Goal: Task Accomplishment & Management: Manage account settings

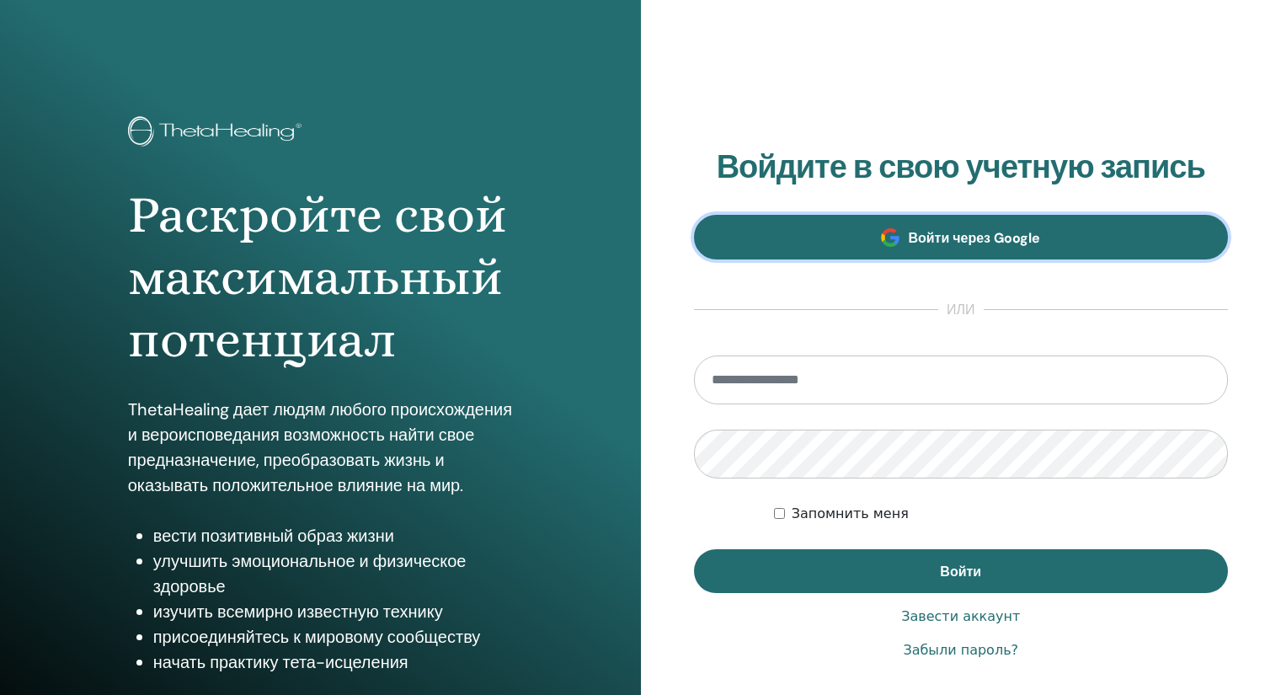
click at [980, 243] on font "Войти через Google" at bounding box center [974, 238] width 132 height 18
click at [958, 224] on link "Войти через Google" at bounding box center [961, 237] width 535 height 45
click at [953, 232] on font "Войти через Google" at bounding box center [974, 238] width 132 height 18
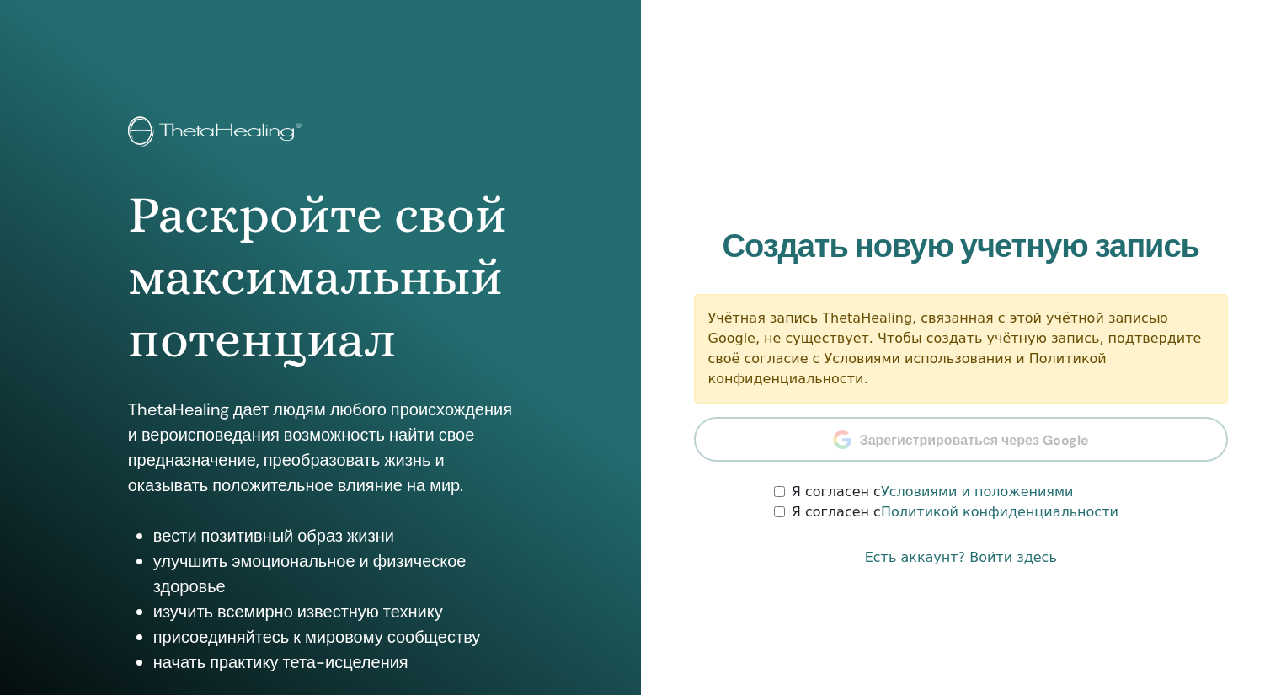
scroll to position [114, 0]
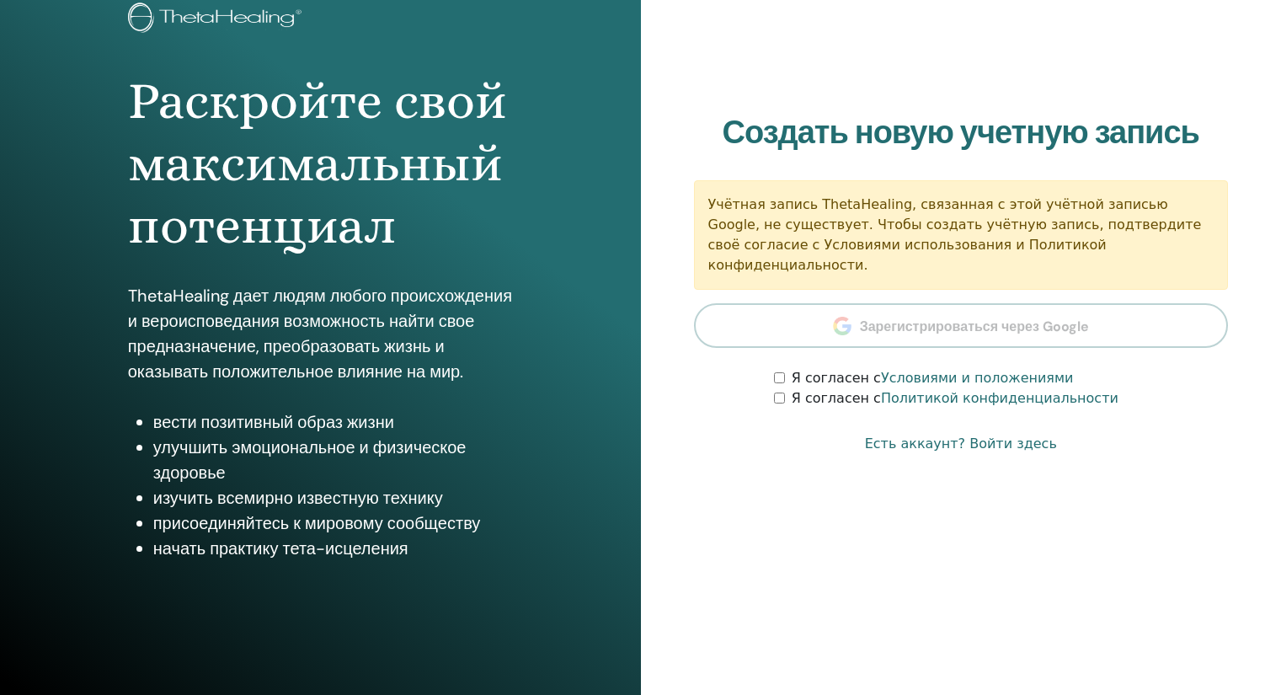
click at [971, 310] on section "Создать новую учетную запись Учётная запись ThetaHealing, связанная с этой учёт…" at bounding box center [961, 262] width 535 height 296
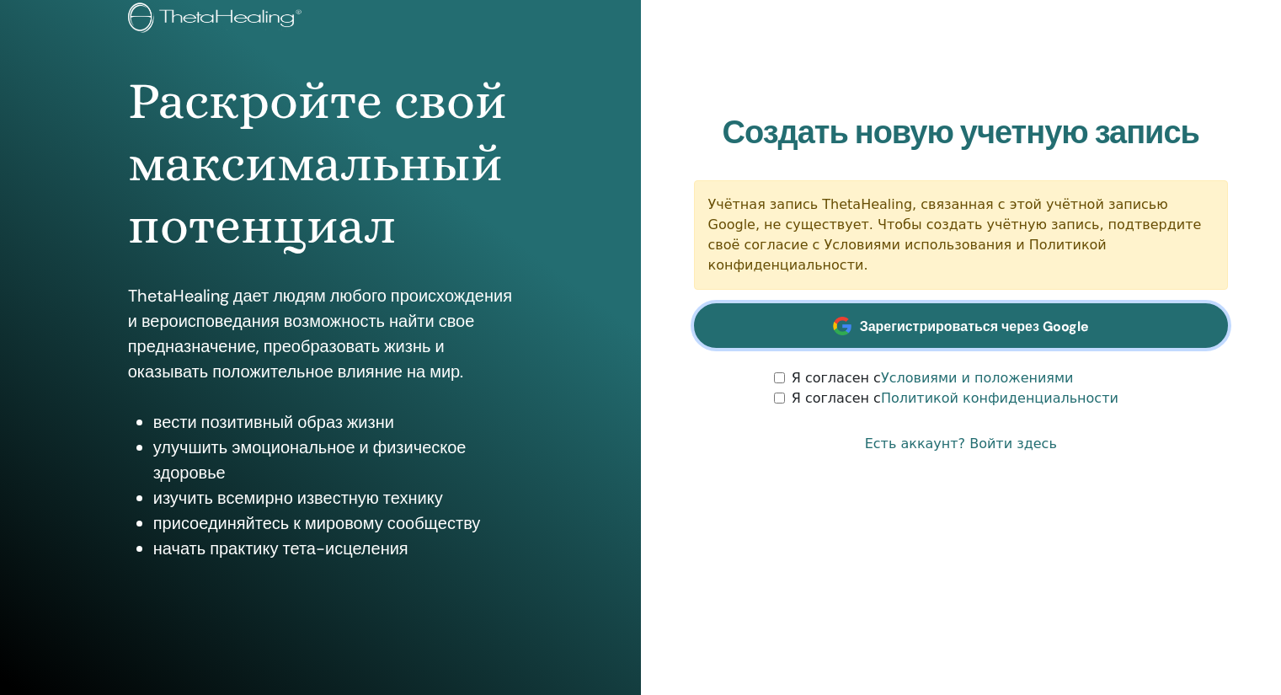
click at [966, 318] on font "Зарегистрироваться через Google" at bounding box center [974, 327] width 229 height 18
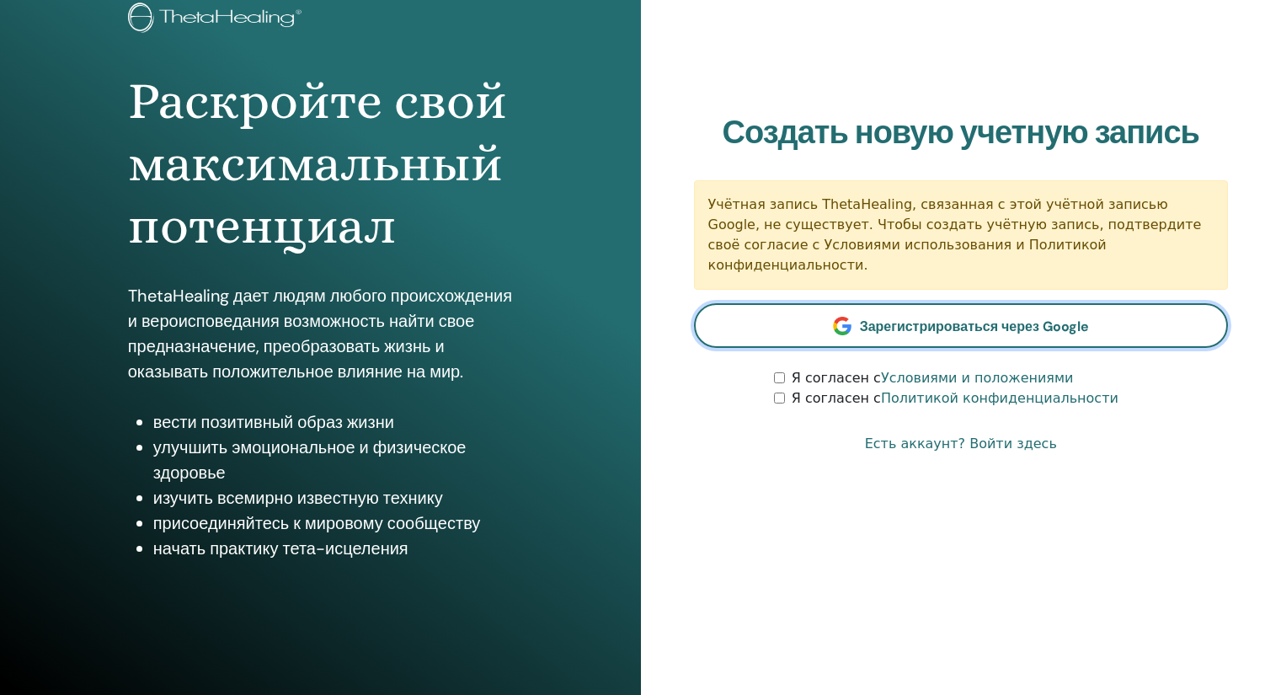
scroll to position [0, 0]
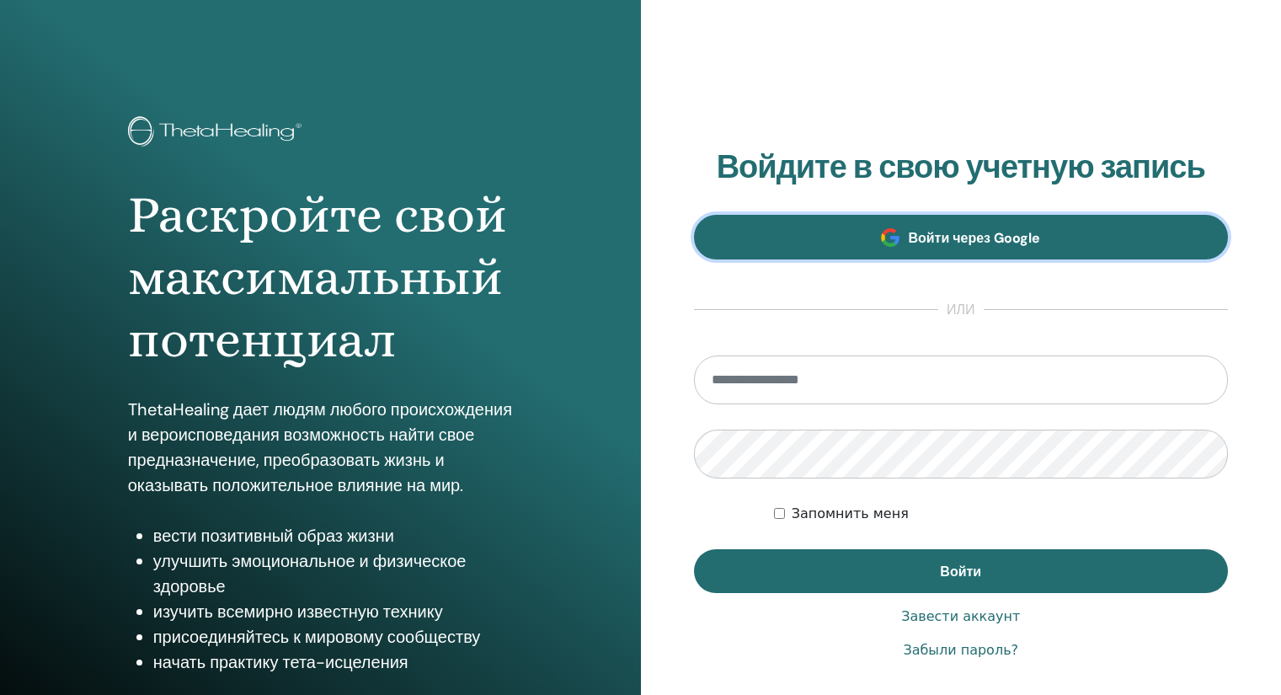
click at [1026, 246] on font "Войти через Google" at bounding box center [974, 238] width 132 height 18
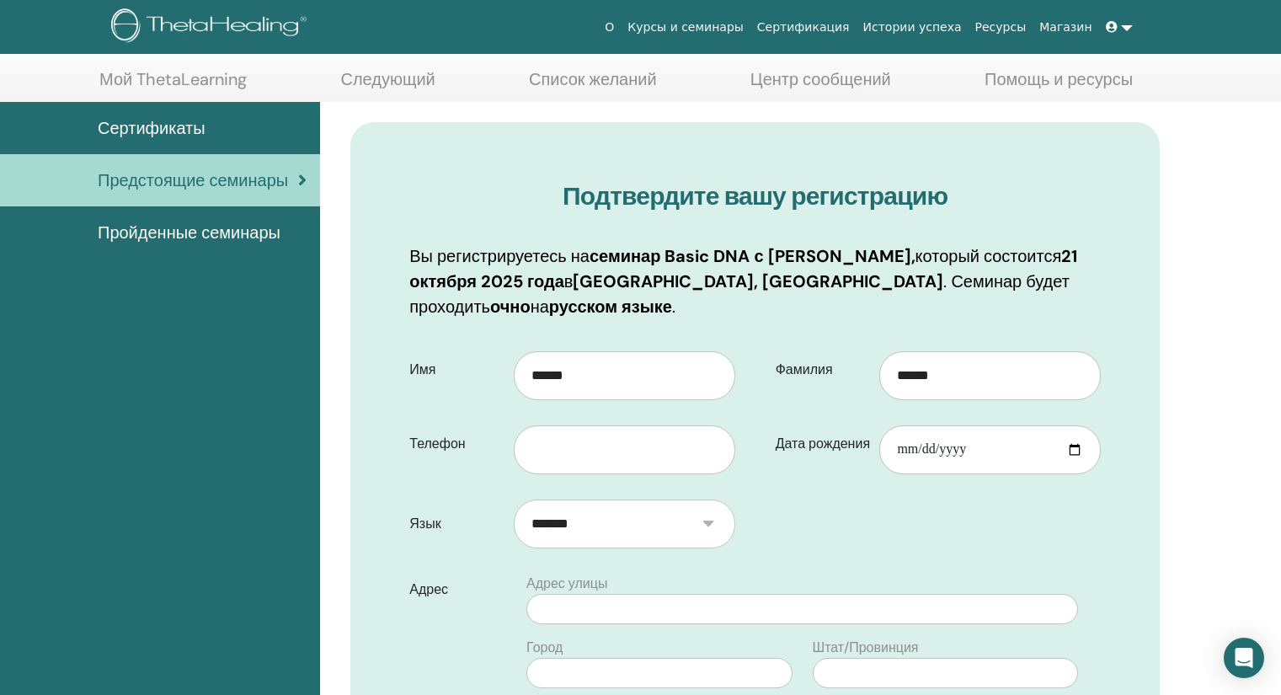
scroll to position [80, 0]
click at [639, 457] on input "text" at bounding box center [625, 449] width 222 height 49
type input "**********"
click at [978, 430] on input "Дата рождения" at bounding box center [990, 449] width 222 height 49
type input "**********"
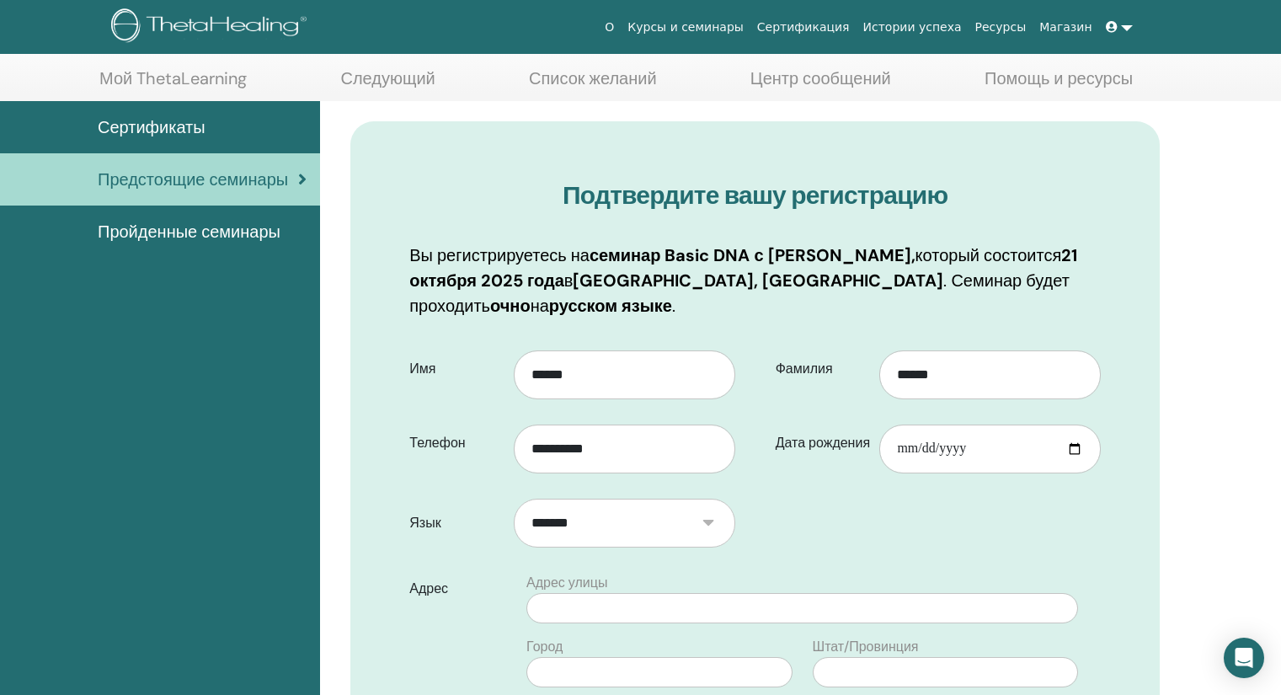
click at [781, 543] on form "**********" at bounding box center [755, 704] width 717 height 731
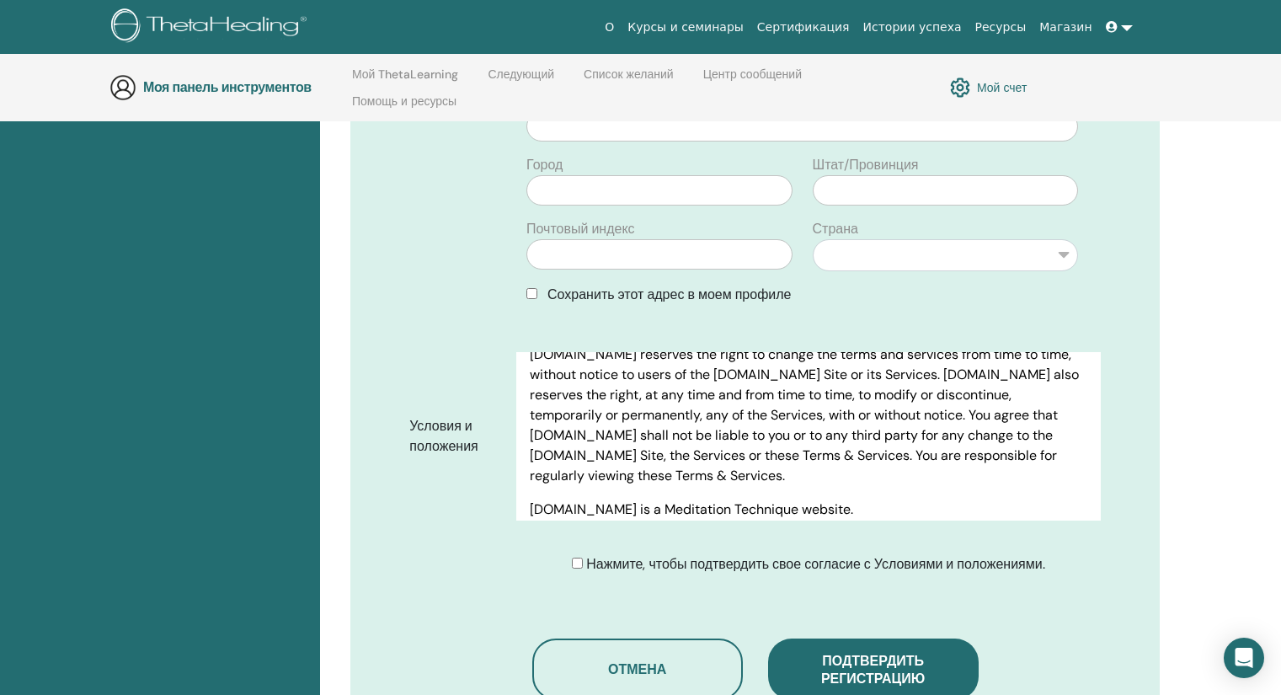
scroll to position [803, 0]
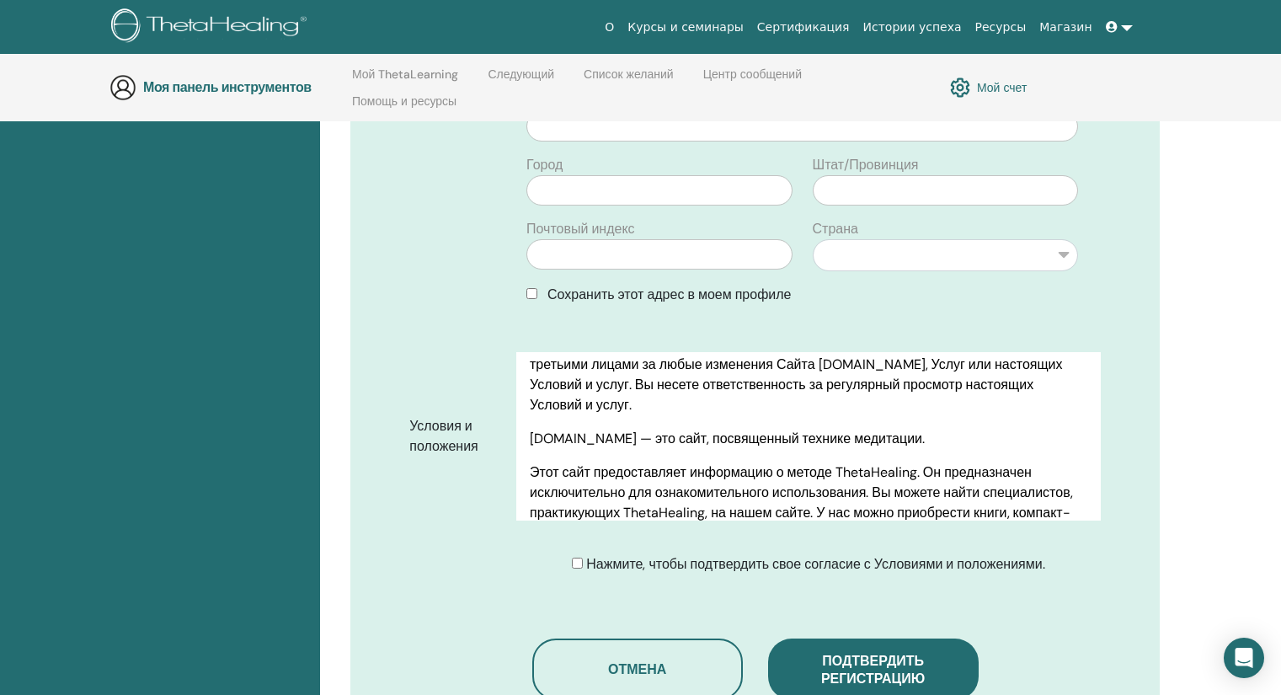
click at [774, 563] on font "Нажмите, чтобы подтвердить свое согласие с Условиями и положениями." at bounding box center [815, 564] width 458 height 18
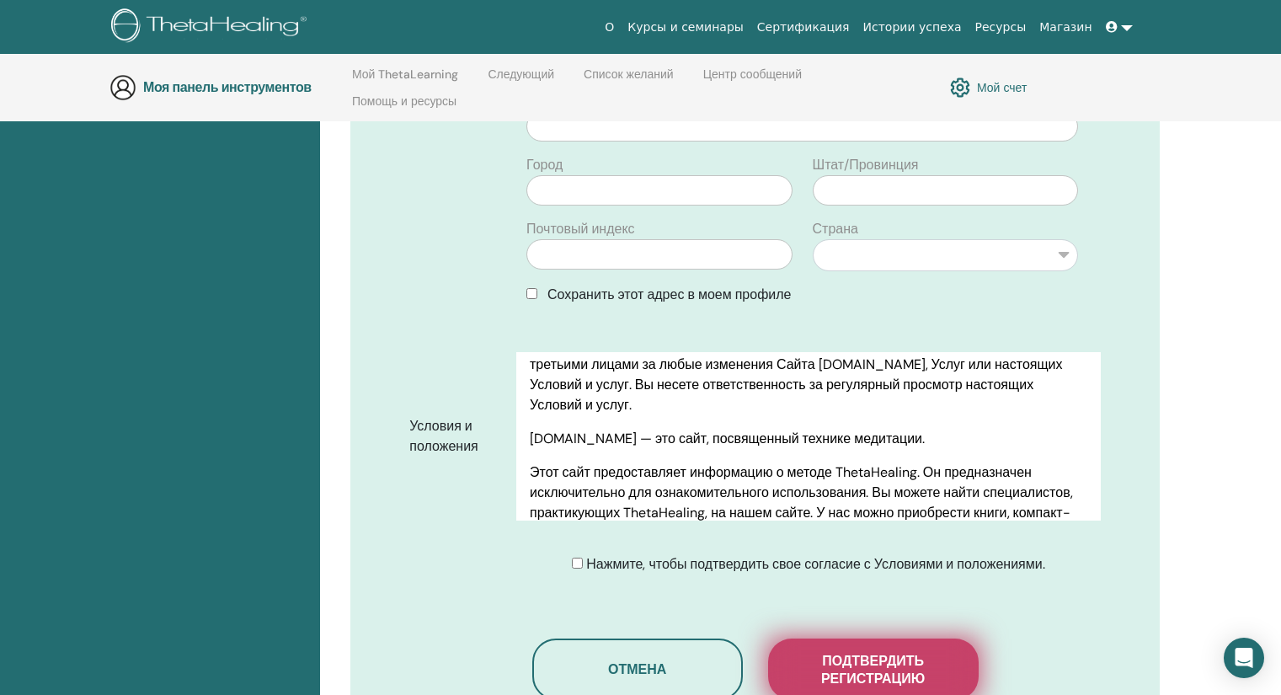
click at [919, 672] on font "Подтвердить регистрацию" at bounding box center [873, 669] width 104 height 35
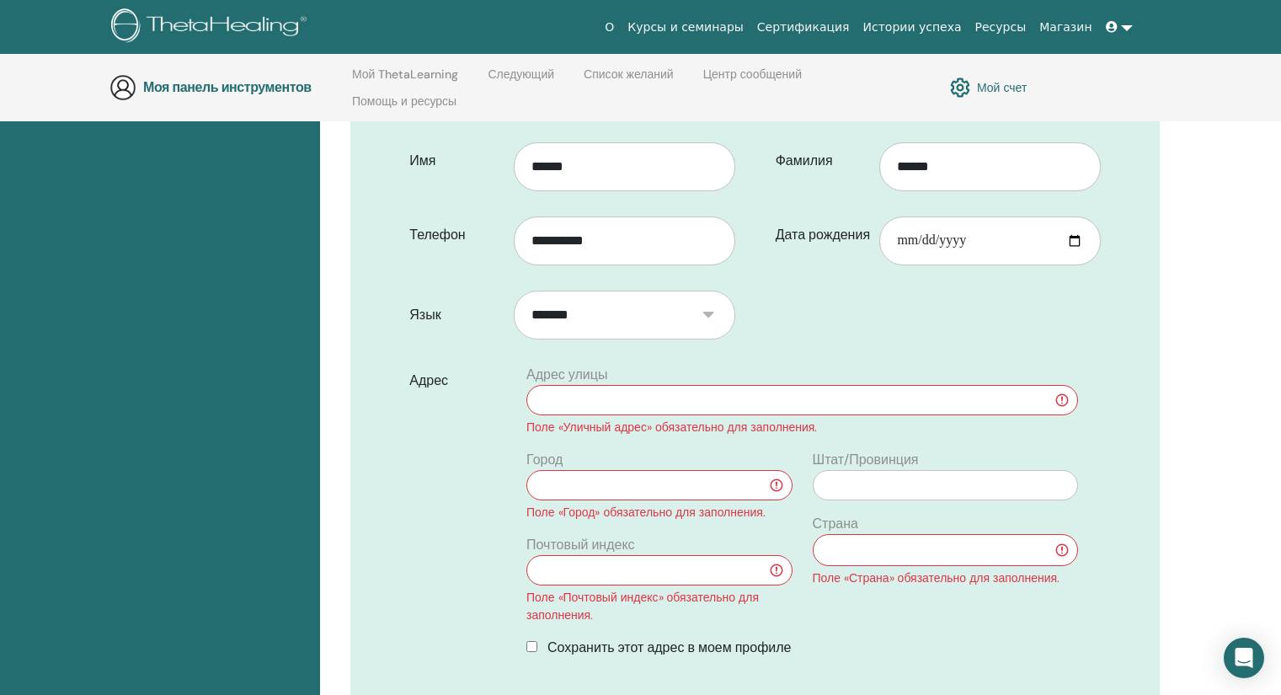
scroll to position [355, 0]
click at [628, 398] on input "text" at bounding box center [802, 401] width 552 height 30
click at [935, 424] on div "Поле «Уличный адрес» обязательно для заполнения." at bounding box center [802, 429] width 552 height 18
click at [761, 394] on input "text" at bounding box center [802, 401] width 552 height 30
type input "**********"
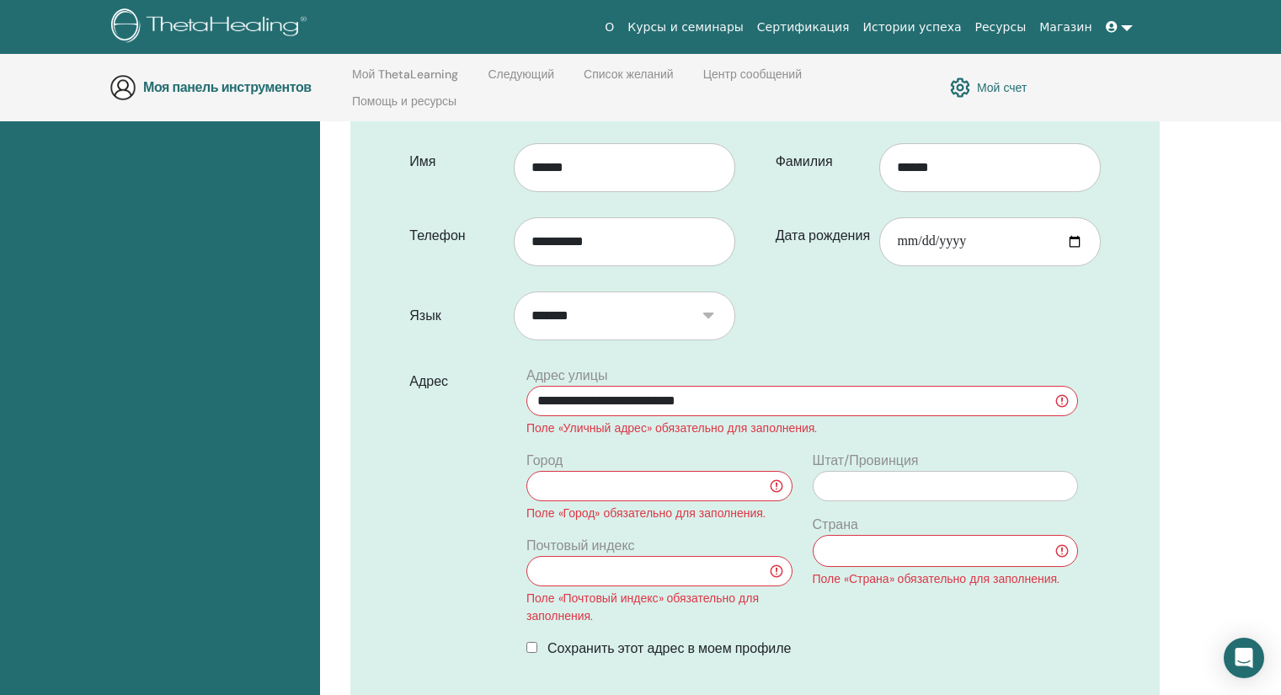
type input "**********"
type input "******"
click at [920, 560] on select "**********" at bounding box center [945, 551] width 265 height 32
select select "**"
click at [813, 535] on select "**********" at bounding box center [945, 551] width 265 height 32
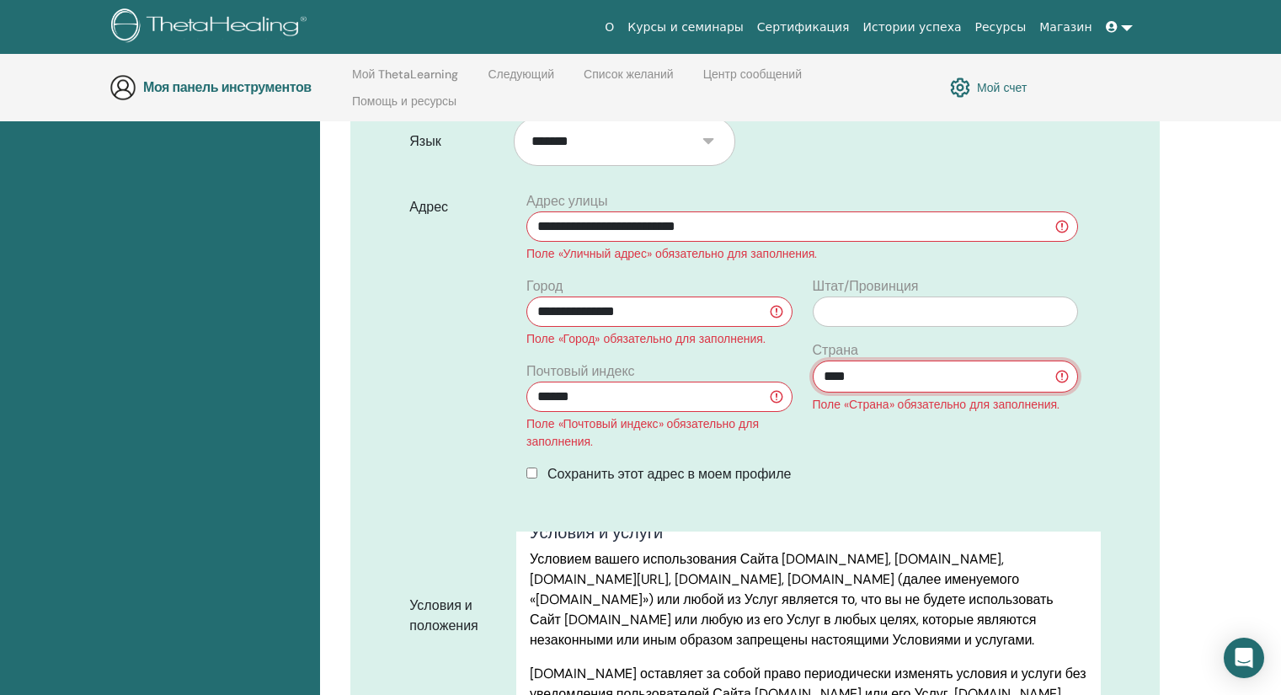
scroll to position [528, 0]
click at [787, 232] on input "**********" at bounding box center [802, 227] width 552 height 30
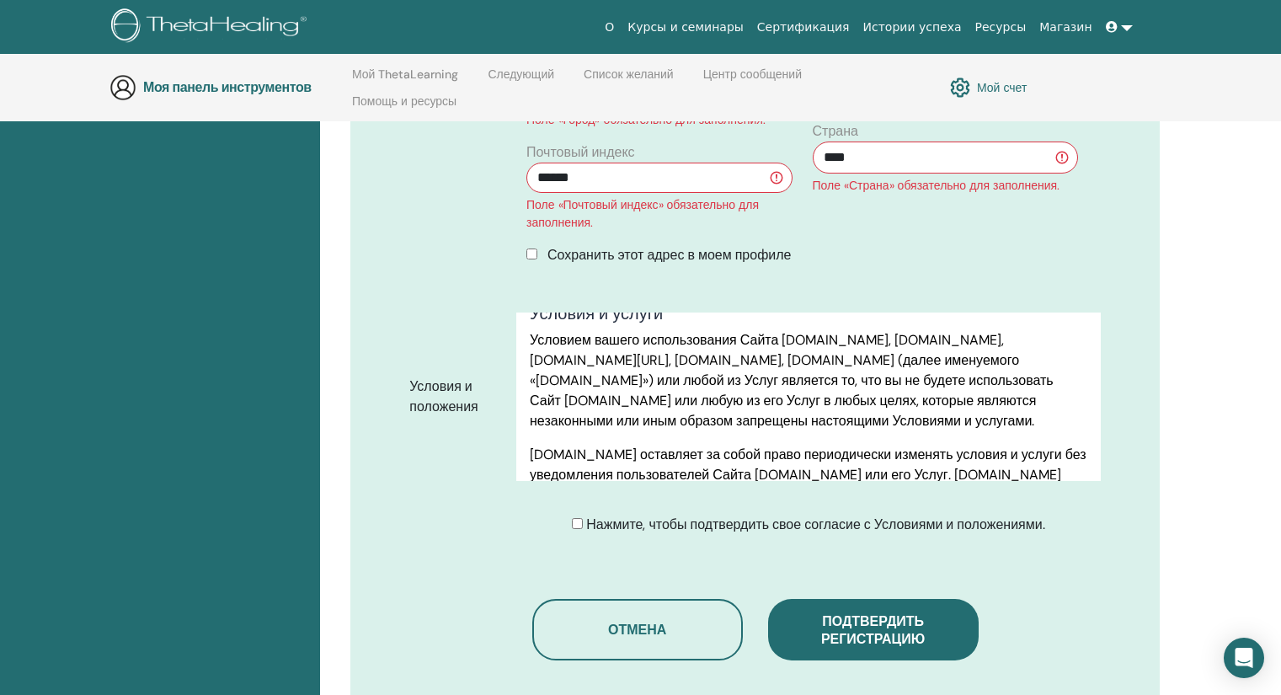
scroll to position [722, 0]
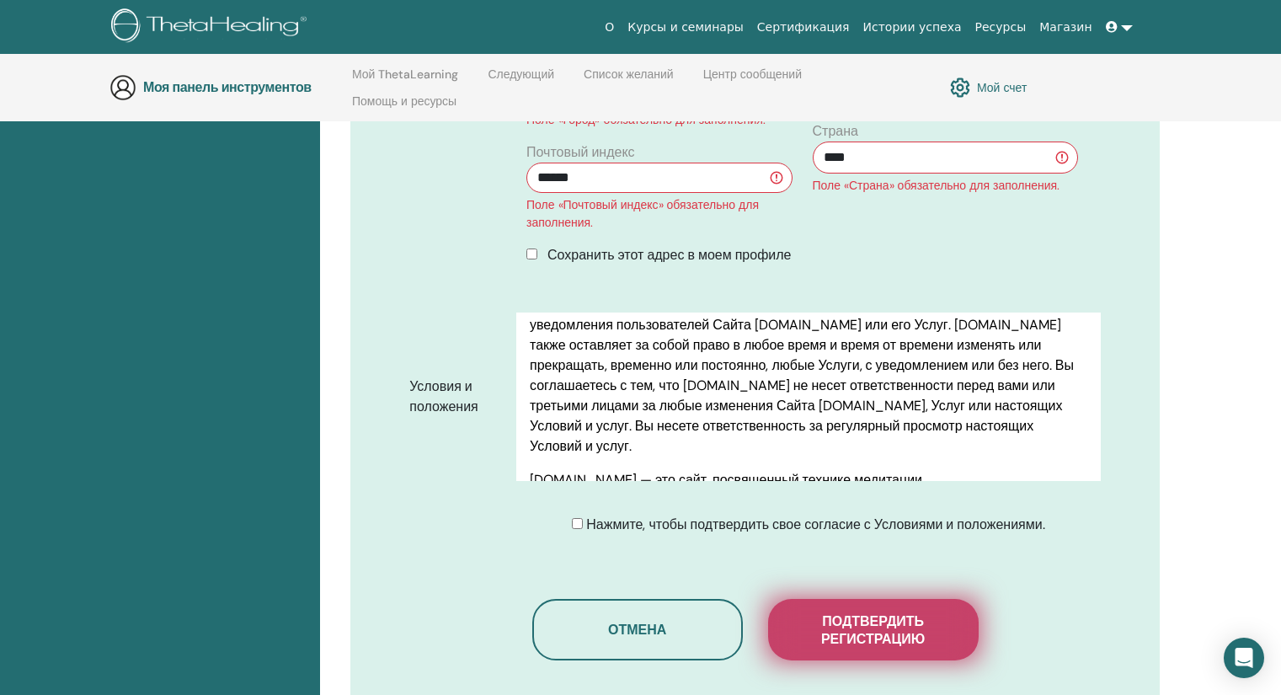
type input "**********"
click at [883, 621] on font "Подтвердить регистрацию" at bounding box center [873, 629] width 104 height 35
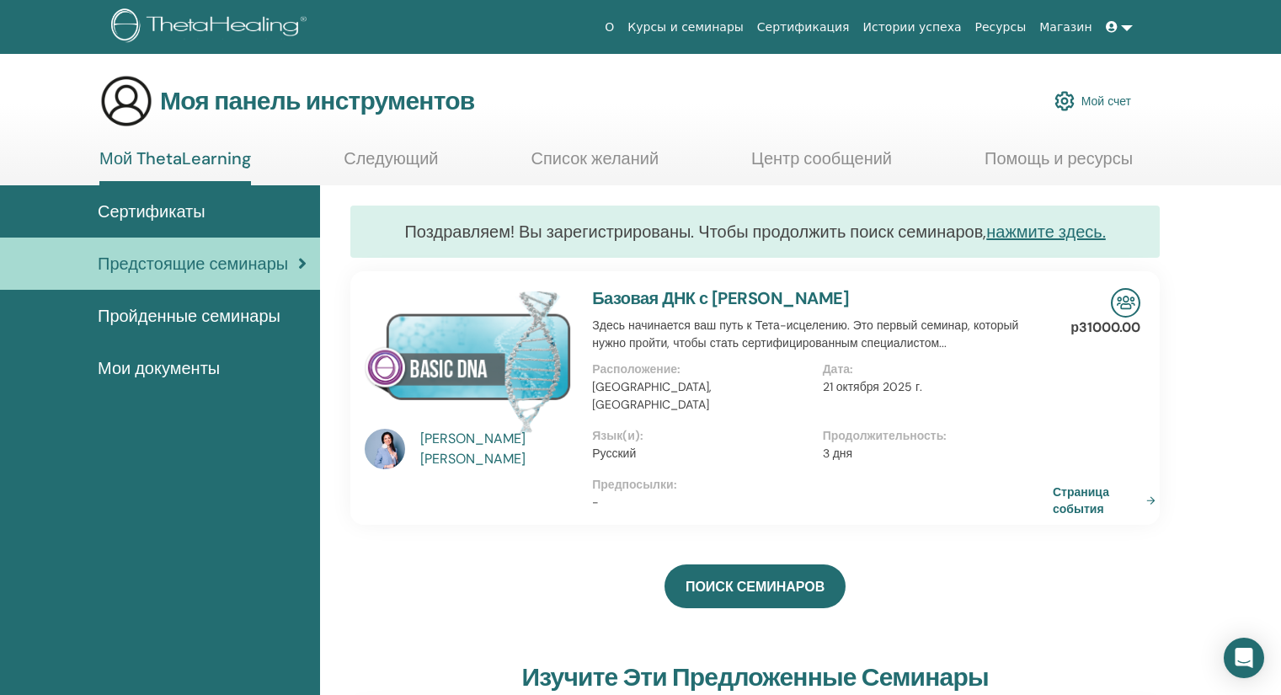
click at [803, 311] on div "Базовая ДНК с Марией Рахимовой Здесь начинается ваш путь к Тета-исцелению. Это …" at bounding box center [822, 398] width 481 height 254
click at [1097, 338] on div "р31000.00 Страница события" at bounding box center [1119, 398] width 62 height 254
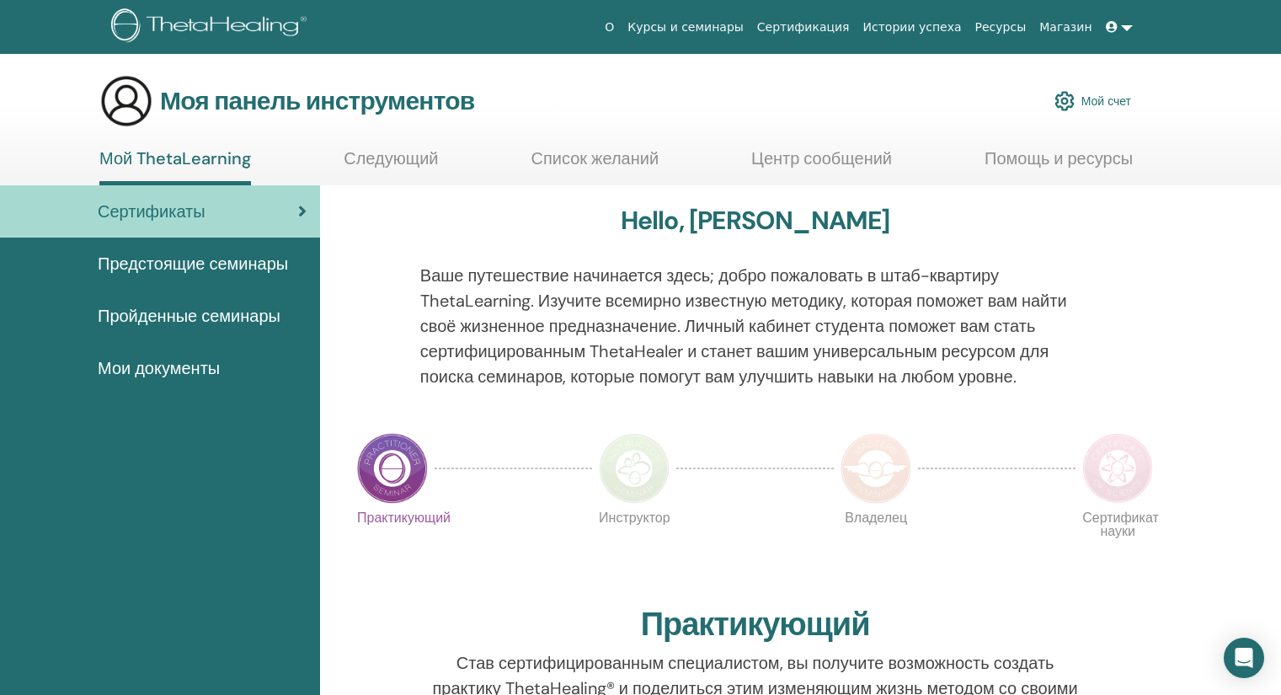
click at [393, 154] on font "Следующий" at bounding box center [391, 158] width 94 height 22
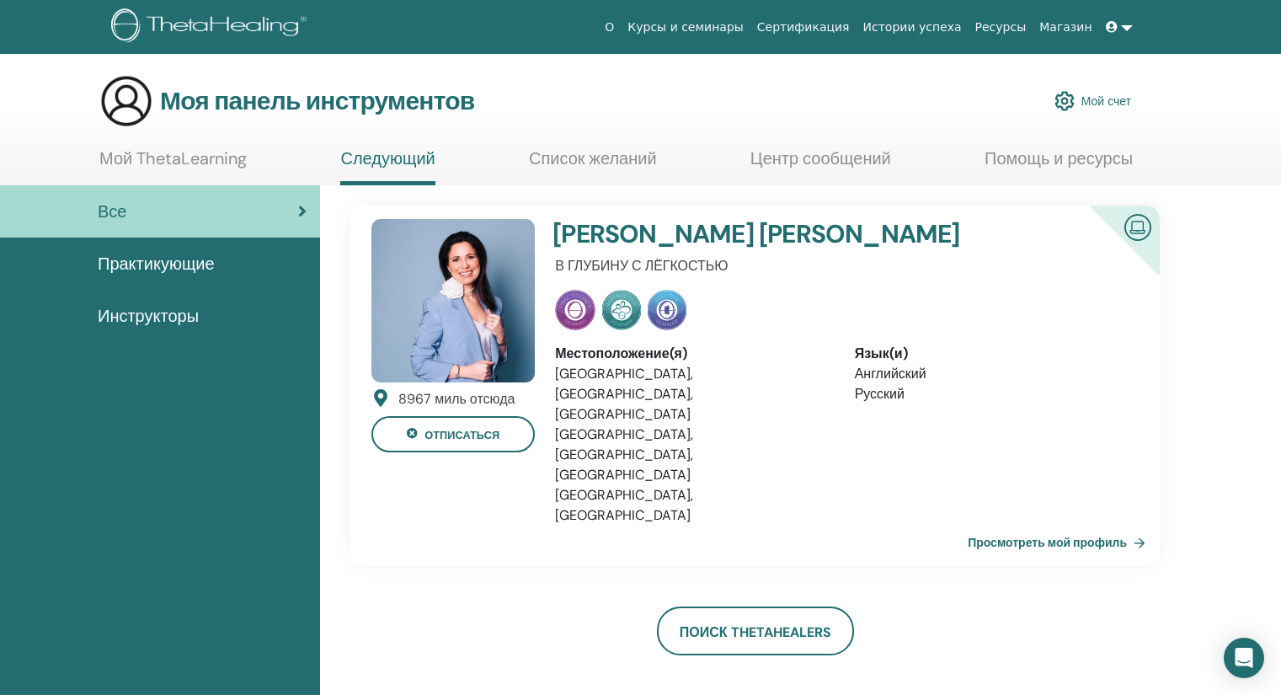
click at [1125, 25] on link at bounding box center [1119, 27] width 40 height 31
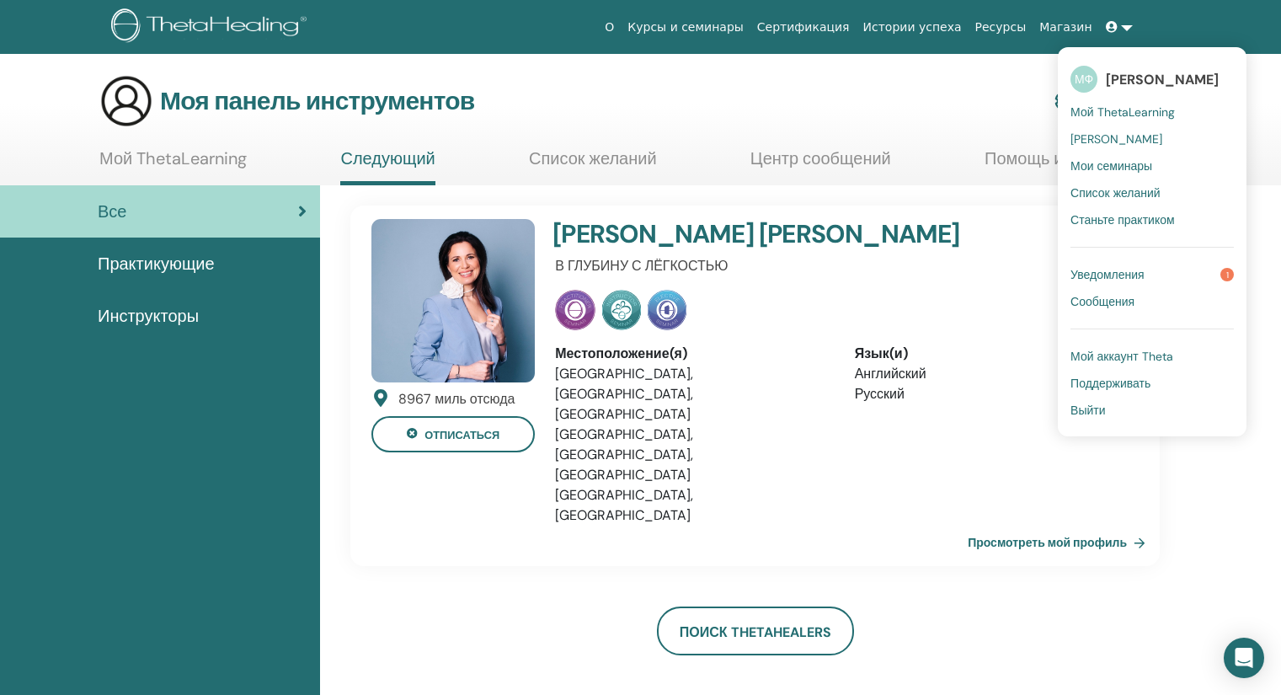
click at [1142, 356] on font "Мой аккаунт Theta" at bounding box center [1122, 356] width 103 height 15
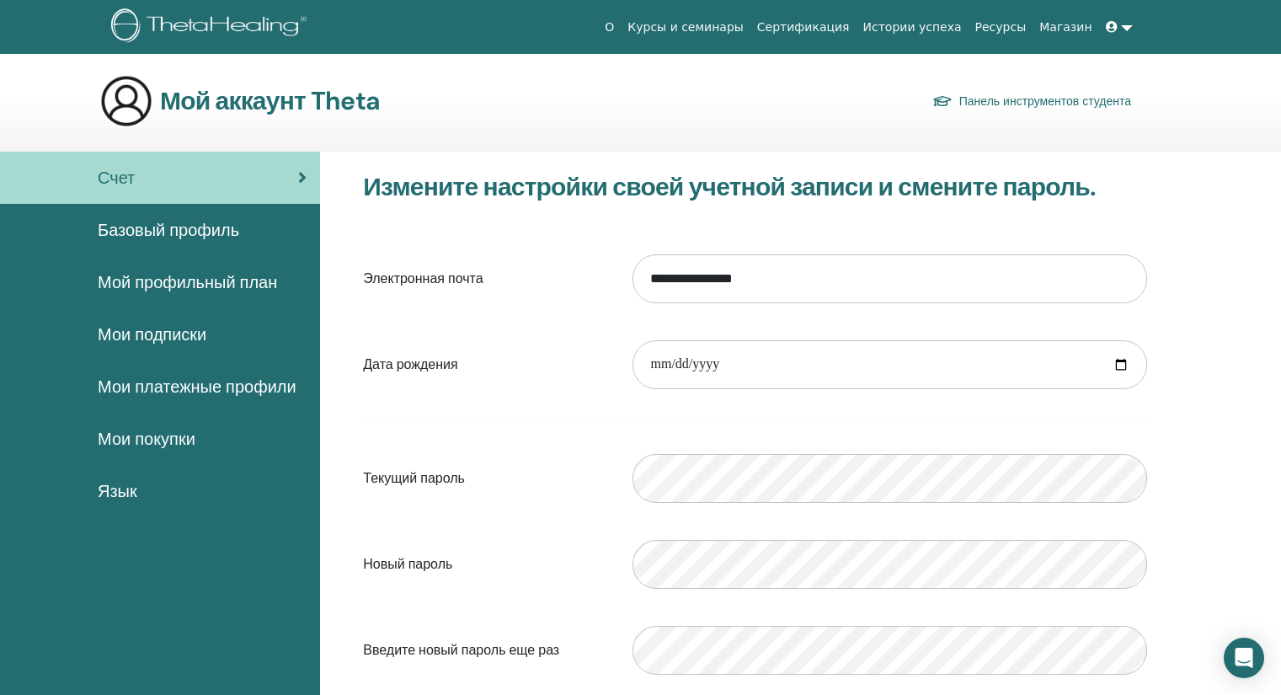
scroll to position [2, 0]
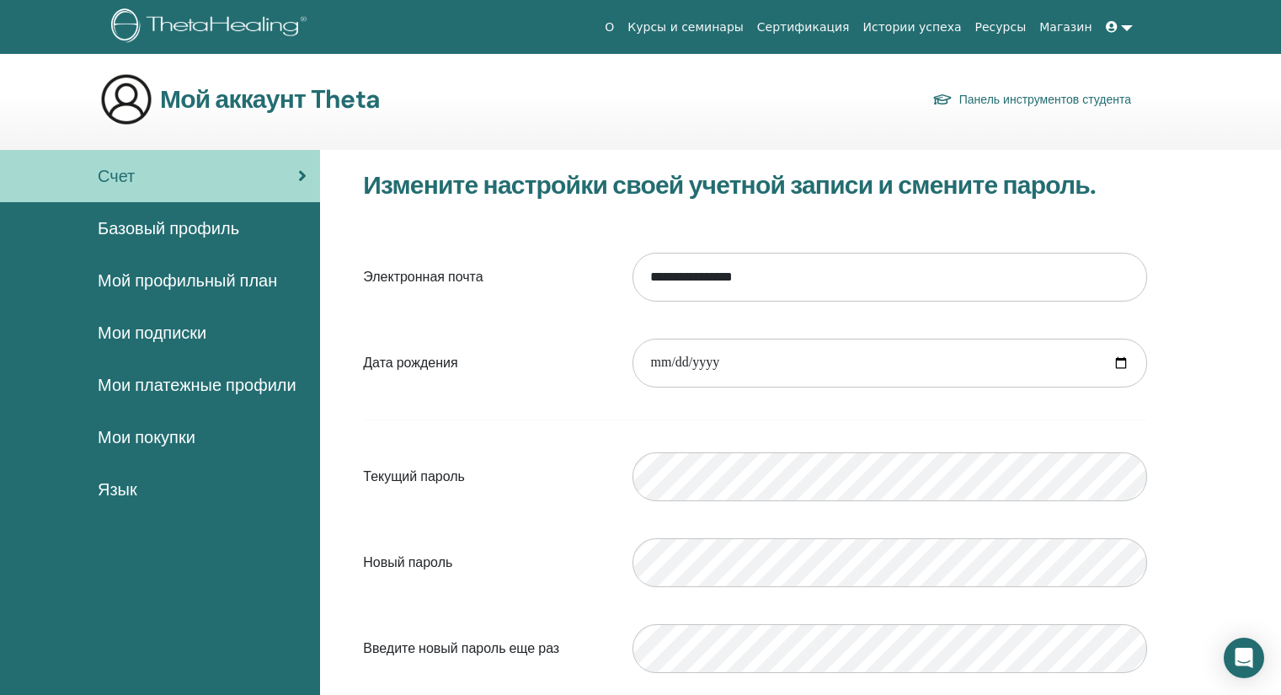
click at [203, 228] on font "Базовый профиль" at bounding box center [169, 228] width 142 height 22
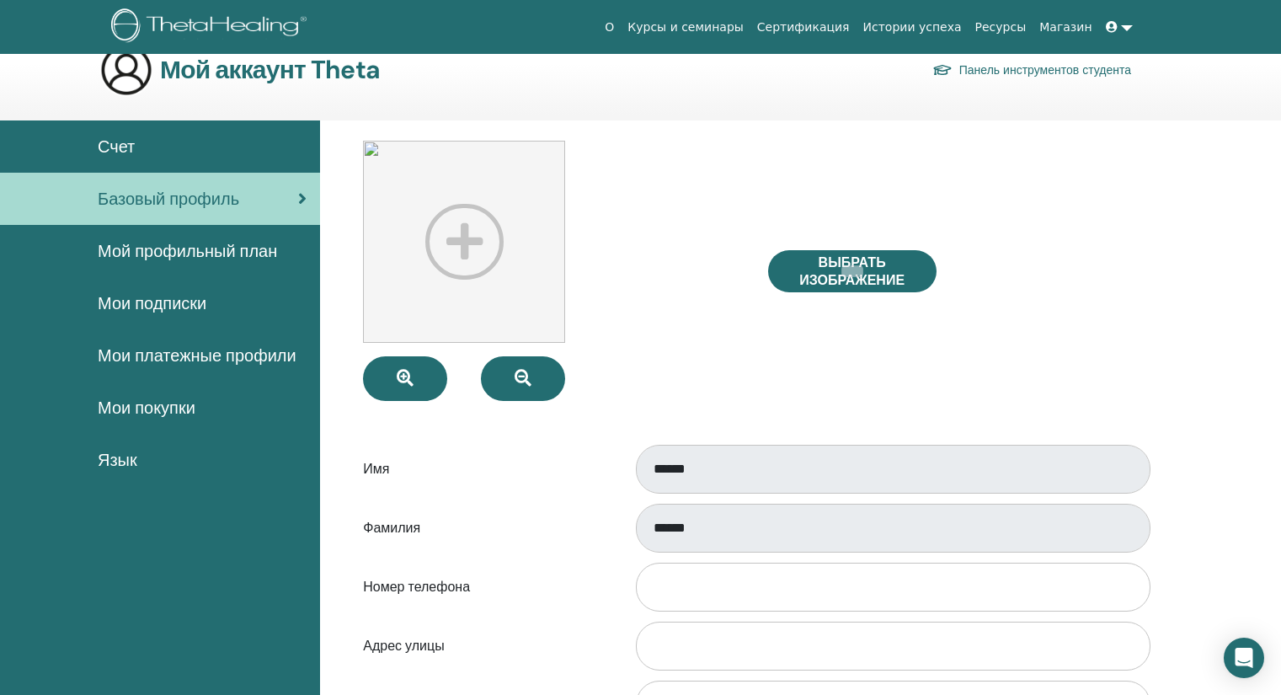
scroll to position [28, 0]
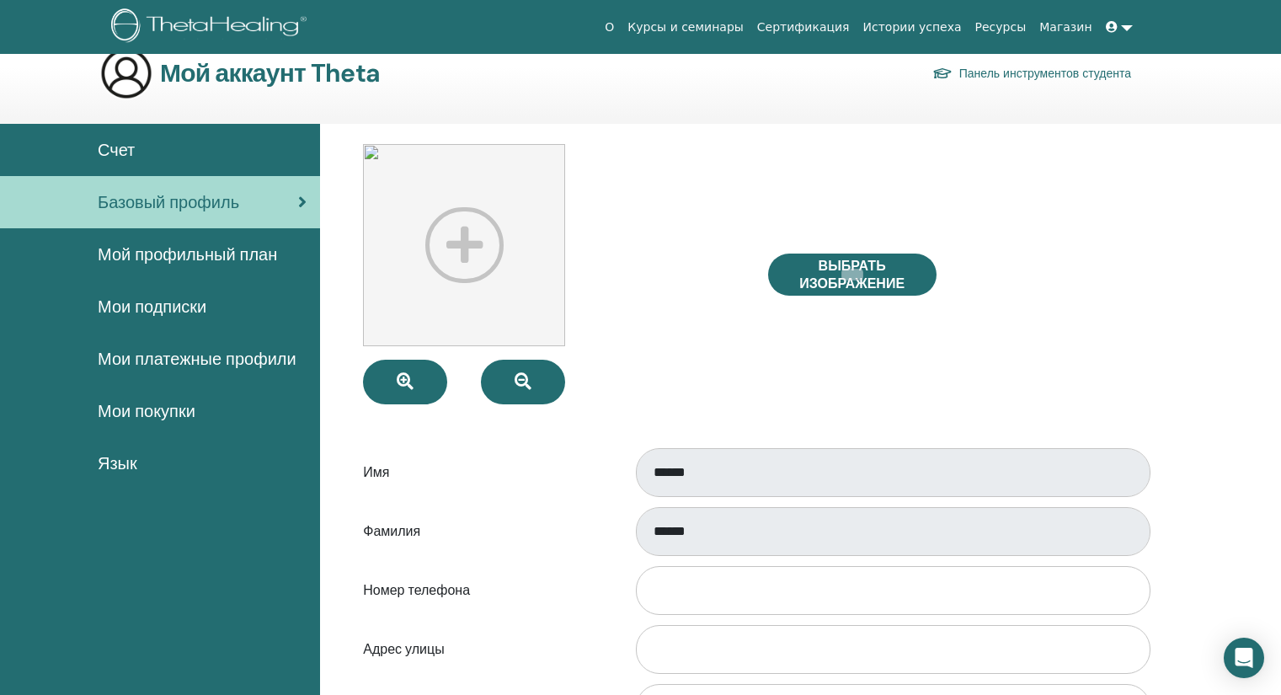
click at [223, 266] on span "Мой профильный план" at bounding box center [187, 254] width 179 height 25
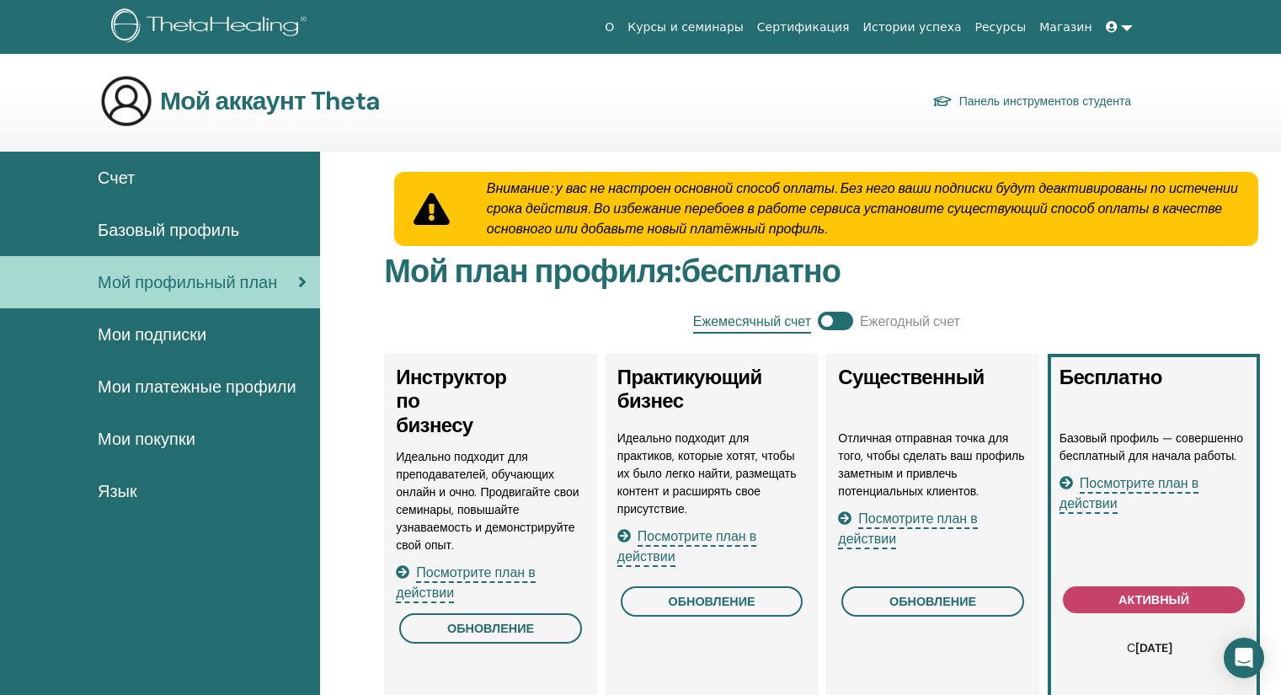
click at [226, 222] on font "Базовый профиль" at bounding box center [169, 230] width 142 height 22
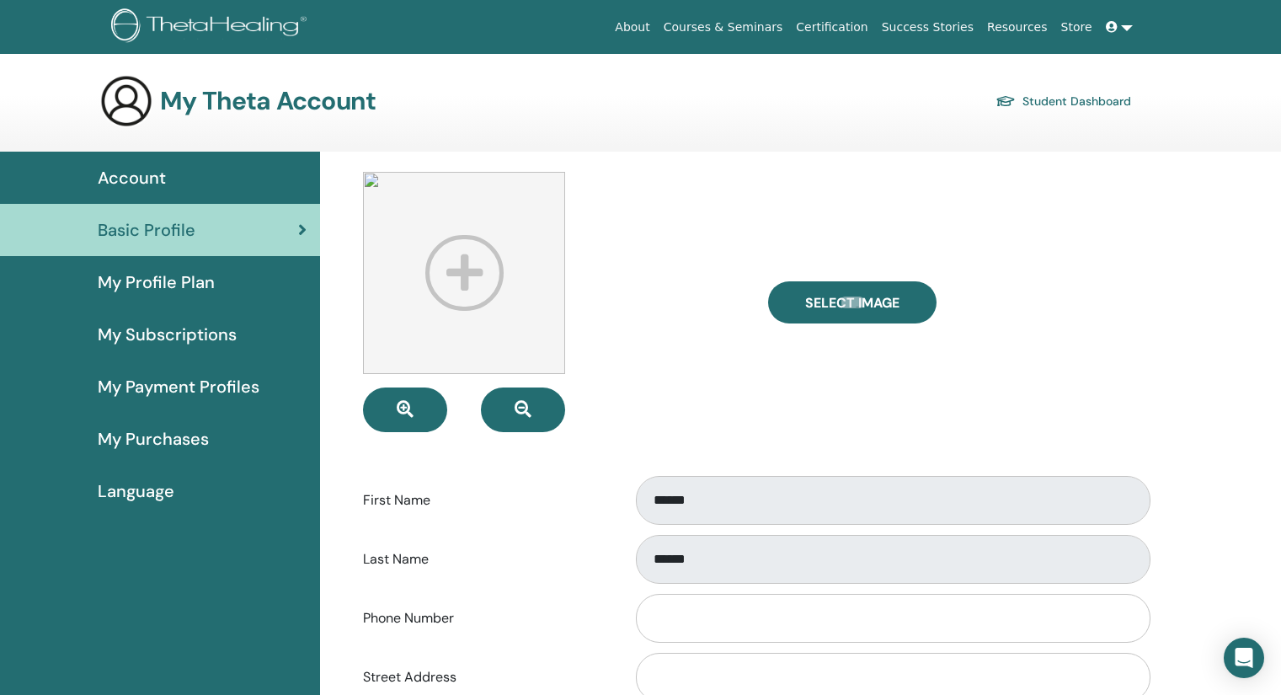
scroll to position [28, 0]
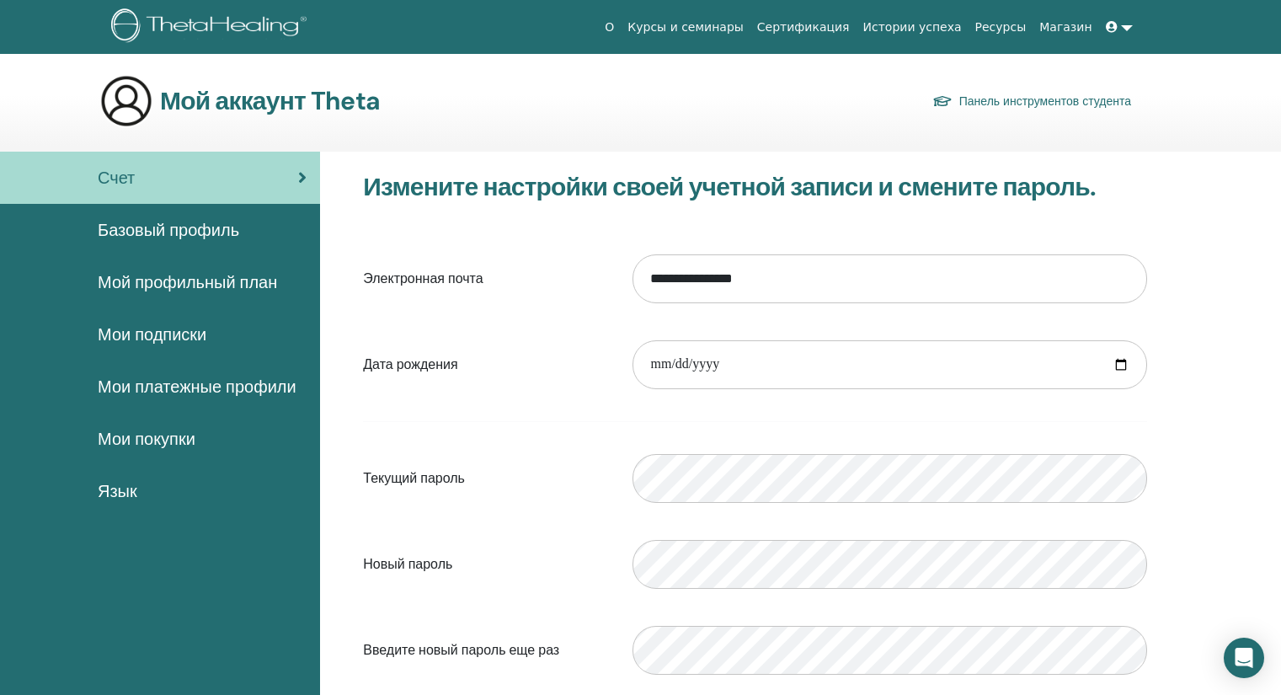
scroll to position [2, 0]
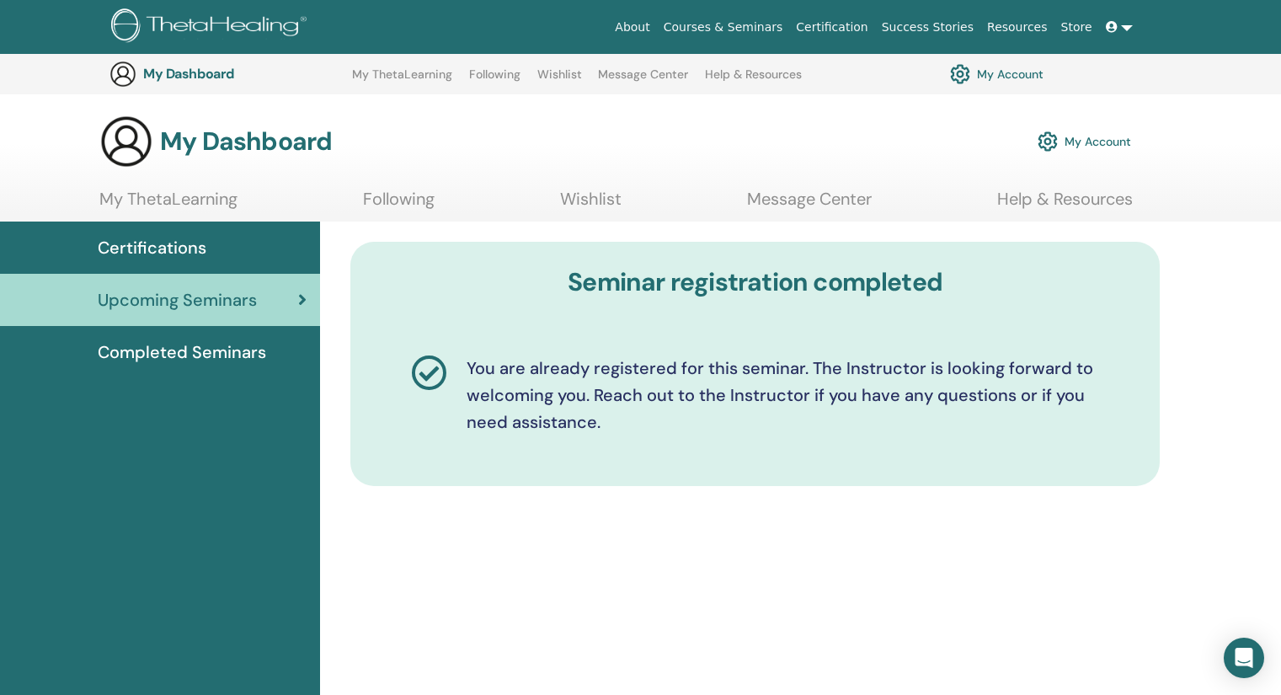
scroll to position [595, 0]
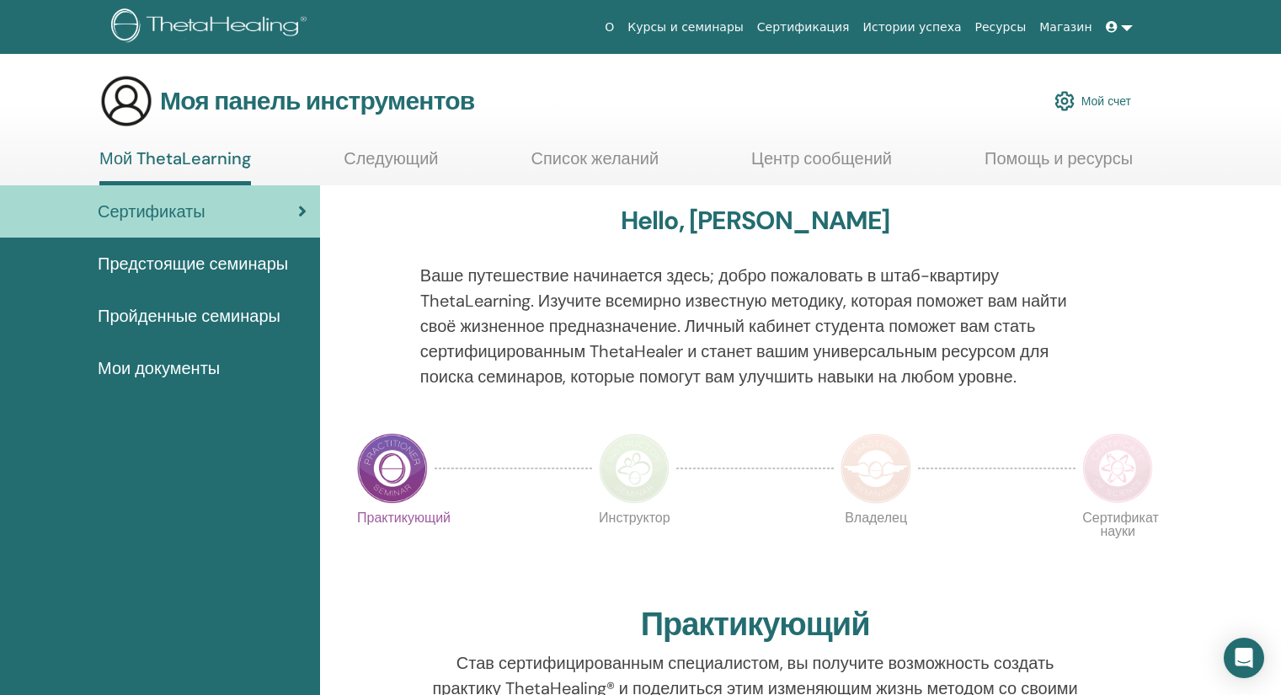
click at [1129, 31] on link at bounding box center [1119, 27] width 40 height 31
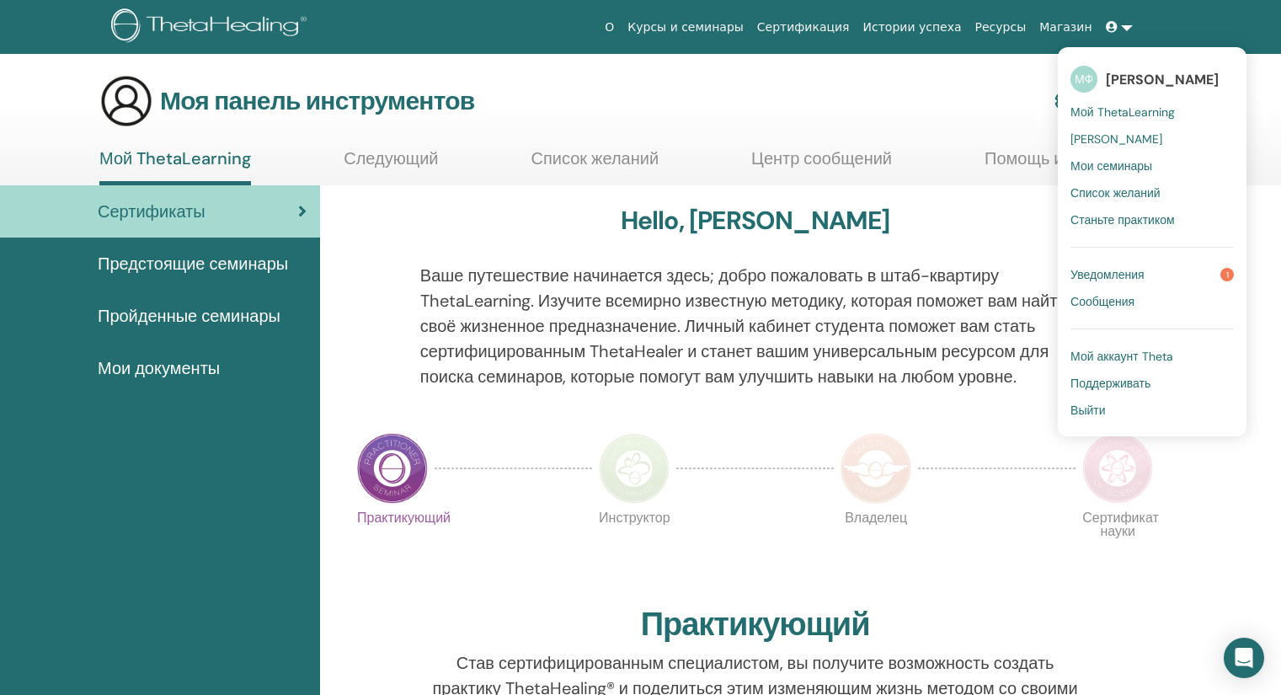
click at [1116, 136] on font "Мои ТетаХилеры" at bounding box center [1117, 138] width 92 height 15
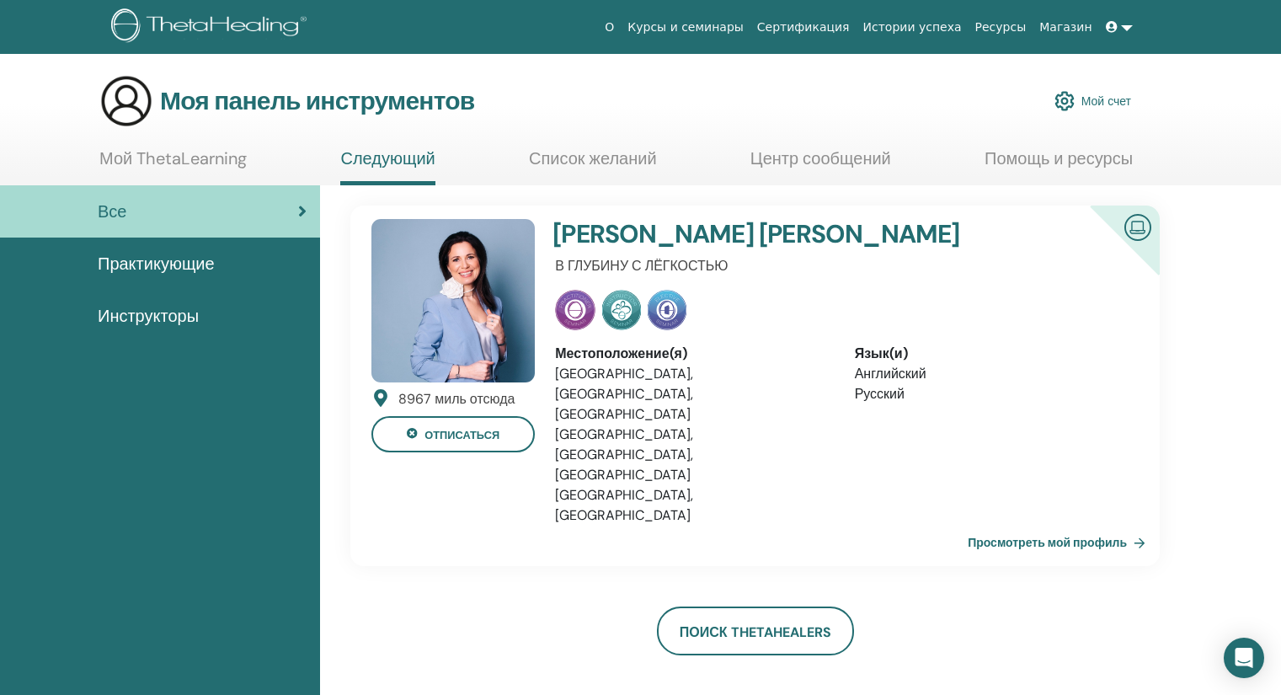
click at [1127, 27] on link at bounding box center [1119, 27] width 40 height 31
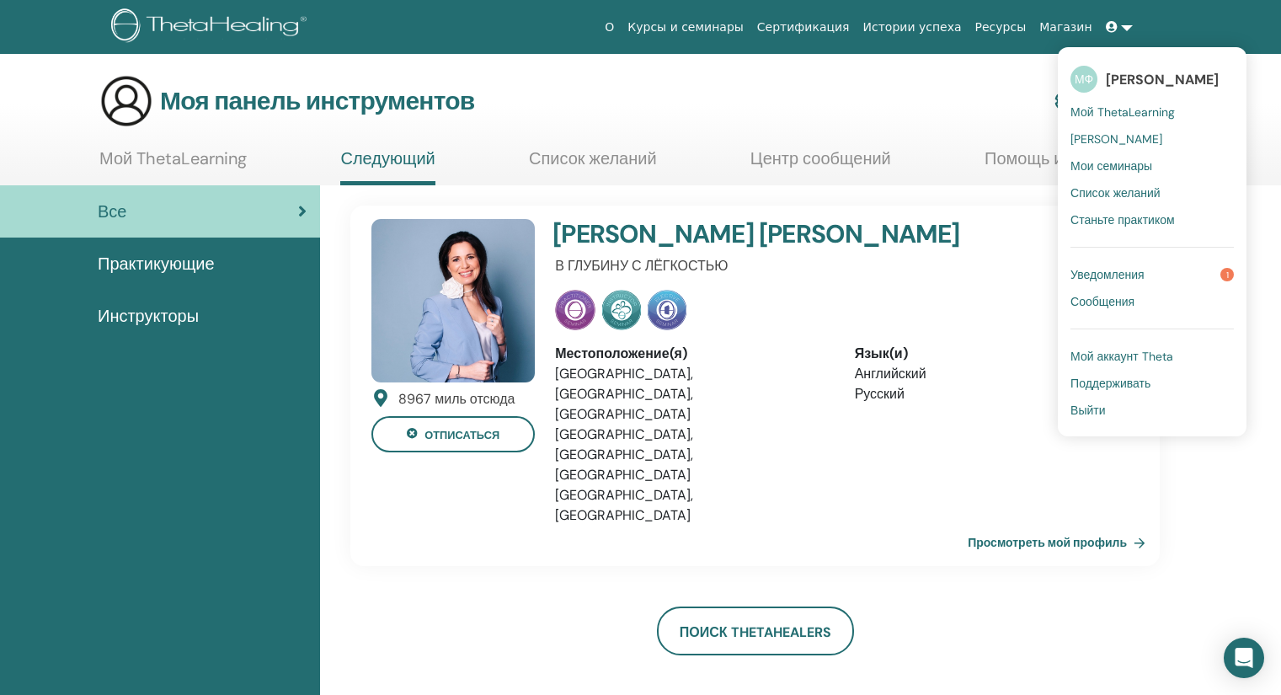
click at [1135, 267] on font "Уведомления" at bounding box center [1108, 274] width 74 height 15
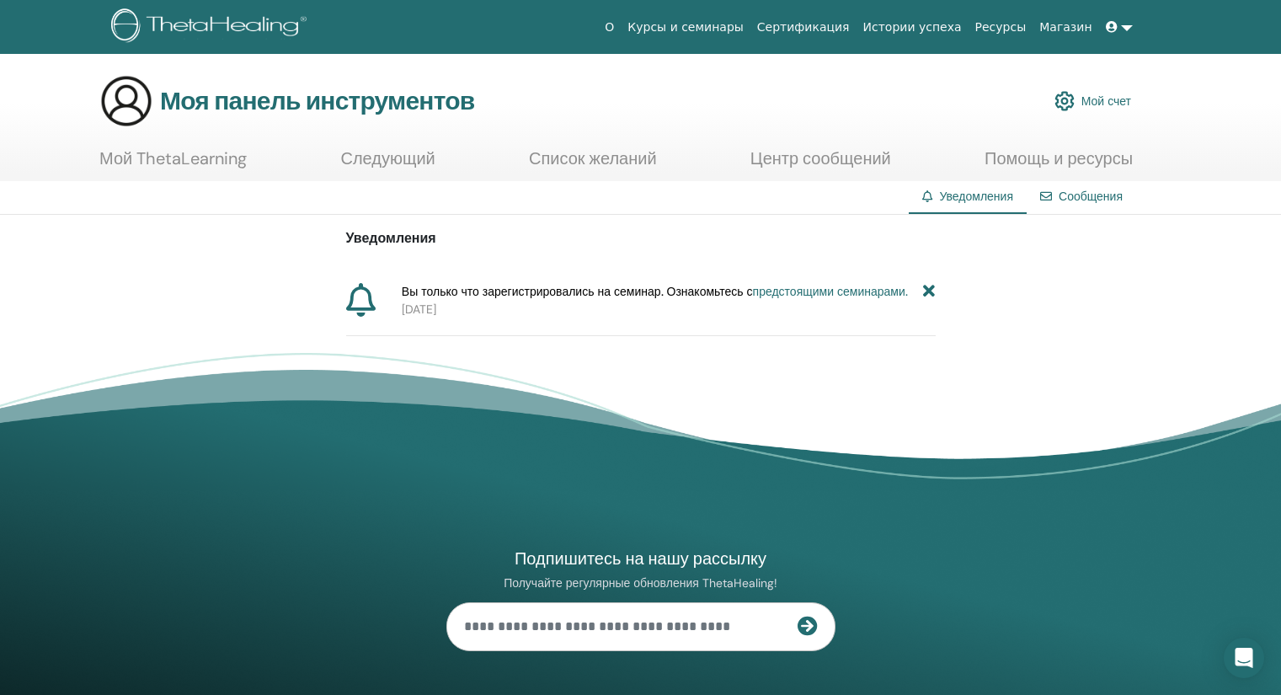
click at [1124, 29] on link at bounding box center [1119, 27] width 40 height 31
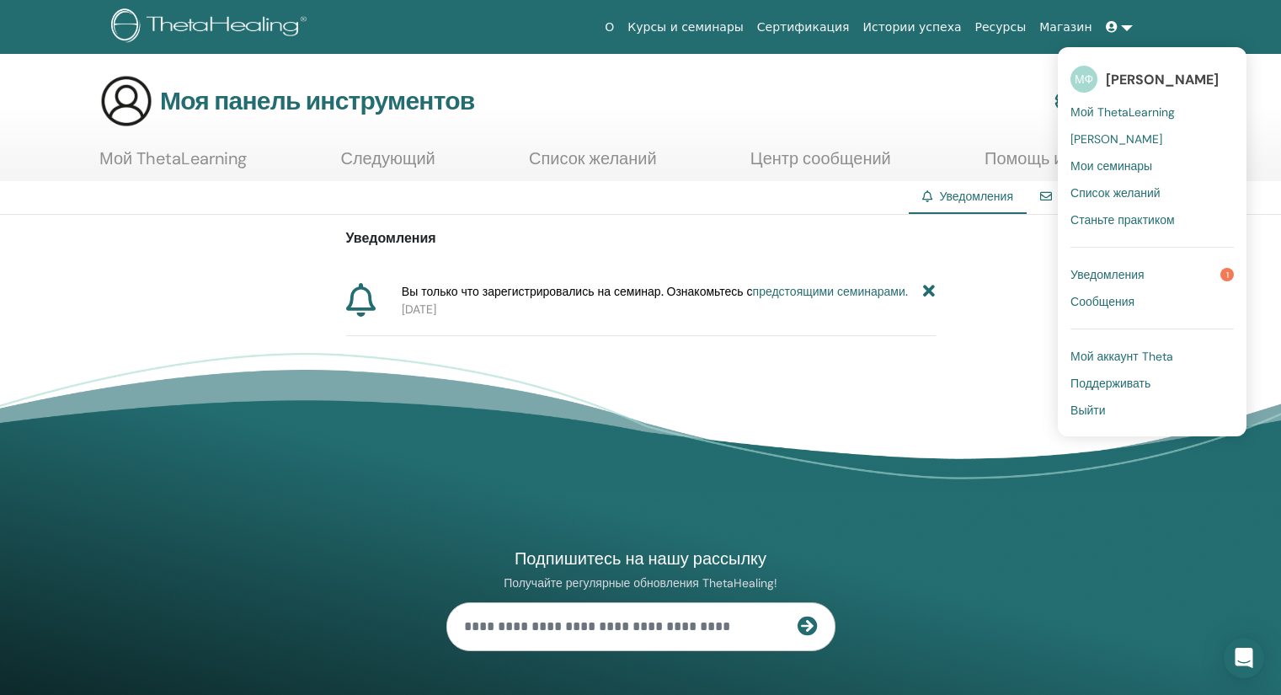
click at [1130, 355] on font "Мой аккаунт Theta" at bounding box center [1122, 356] width 103 height 15
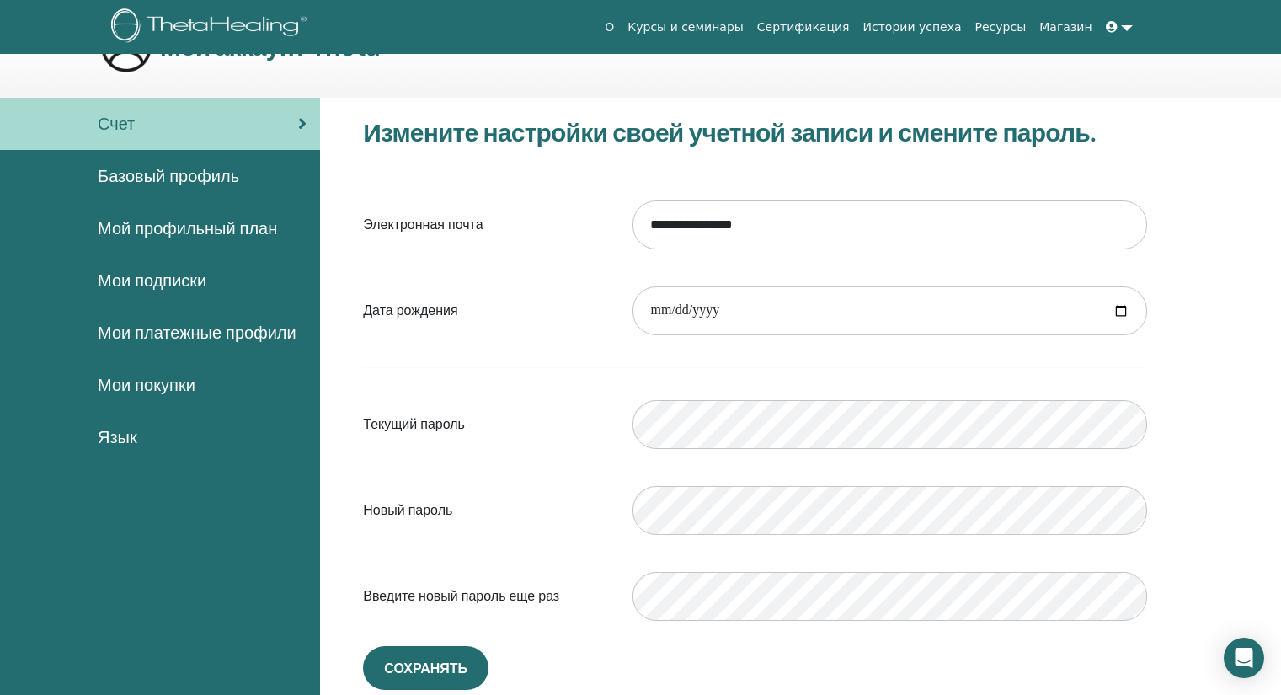
scroll to position [13, 0]
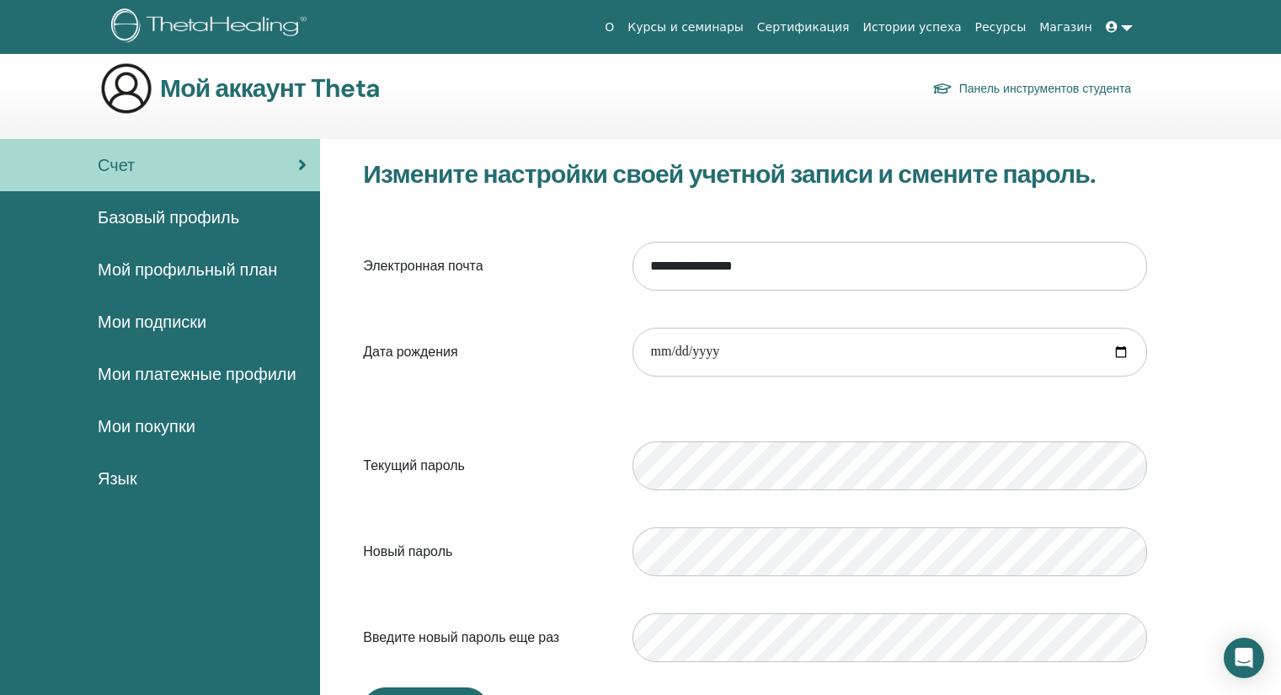
click at [193, 218] on font "Базовый профиль" at bounding box center [169, 217] width 142 height 22
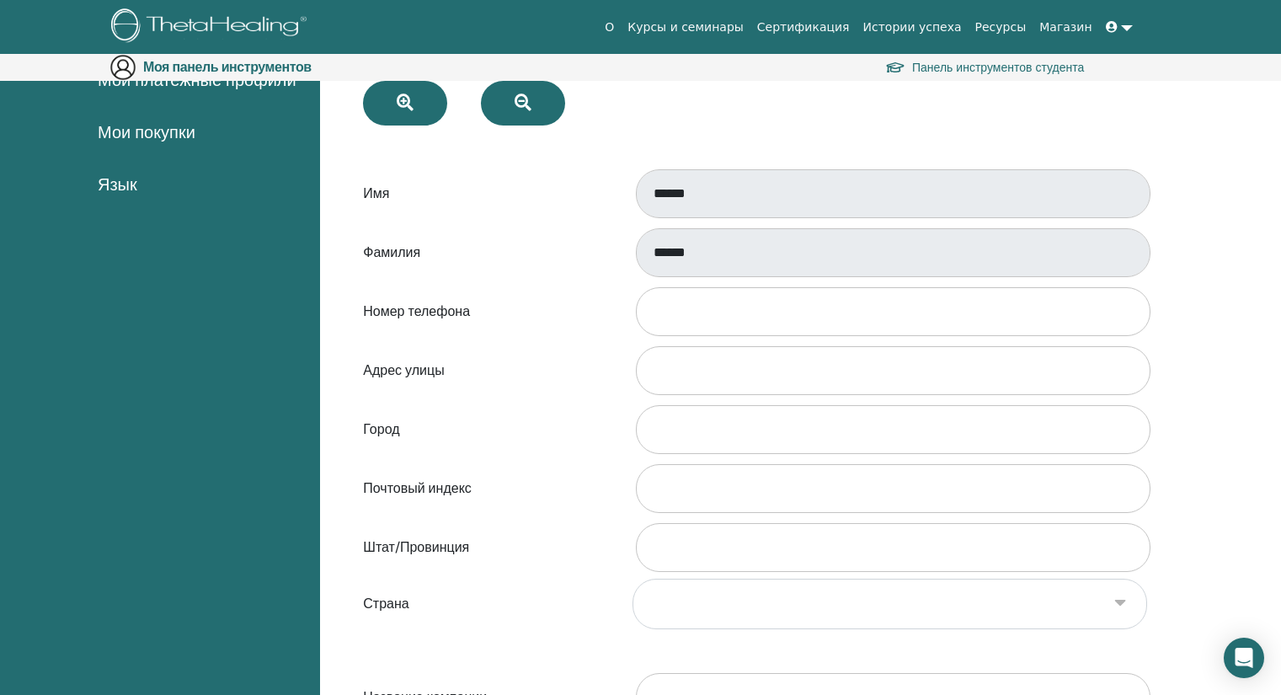
scroll to position [78, 0]
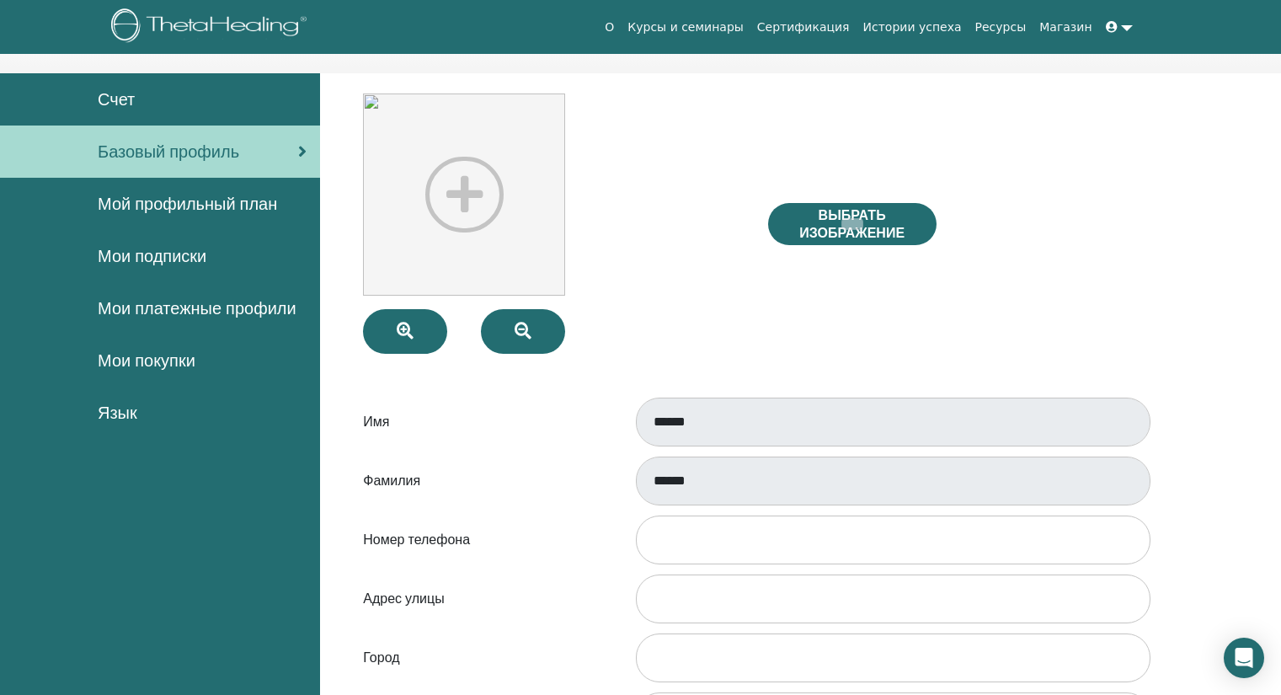
click at [222, 206] on font "Мой профильный план" at bounding box center [187, 204] width 179 height 22
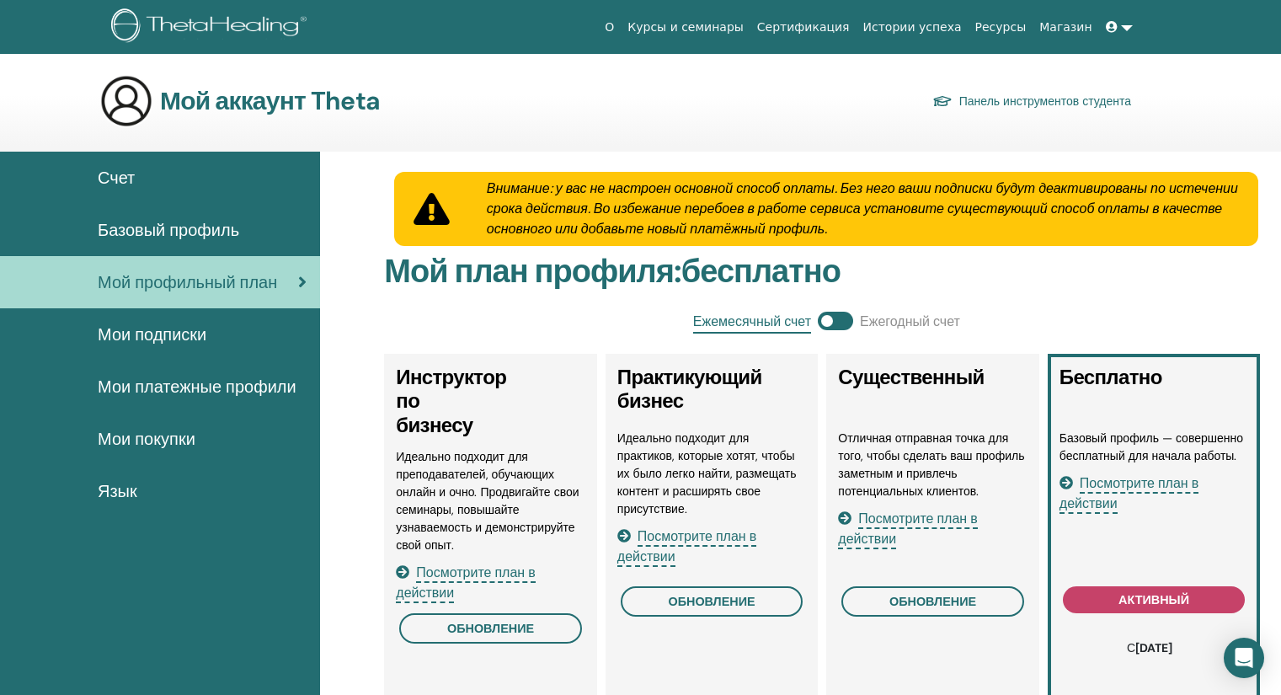
click at [180, 341] on font "Мои подписки" at bounding box center [152, 334] width 109 height 22
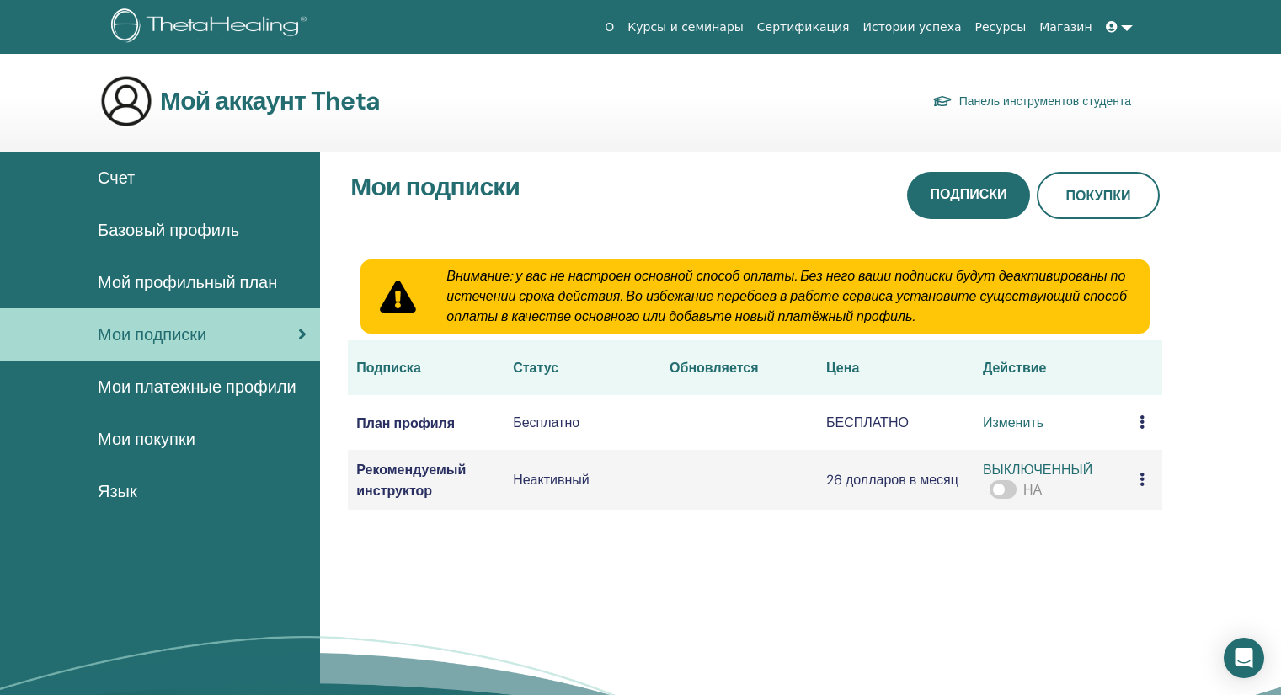
click at [131, 485] on font "Язык" at bounding box center [118, 491] width 40 height 22
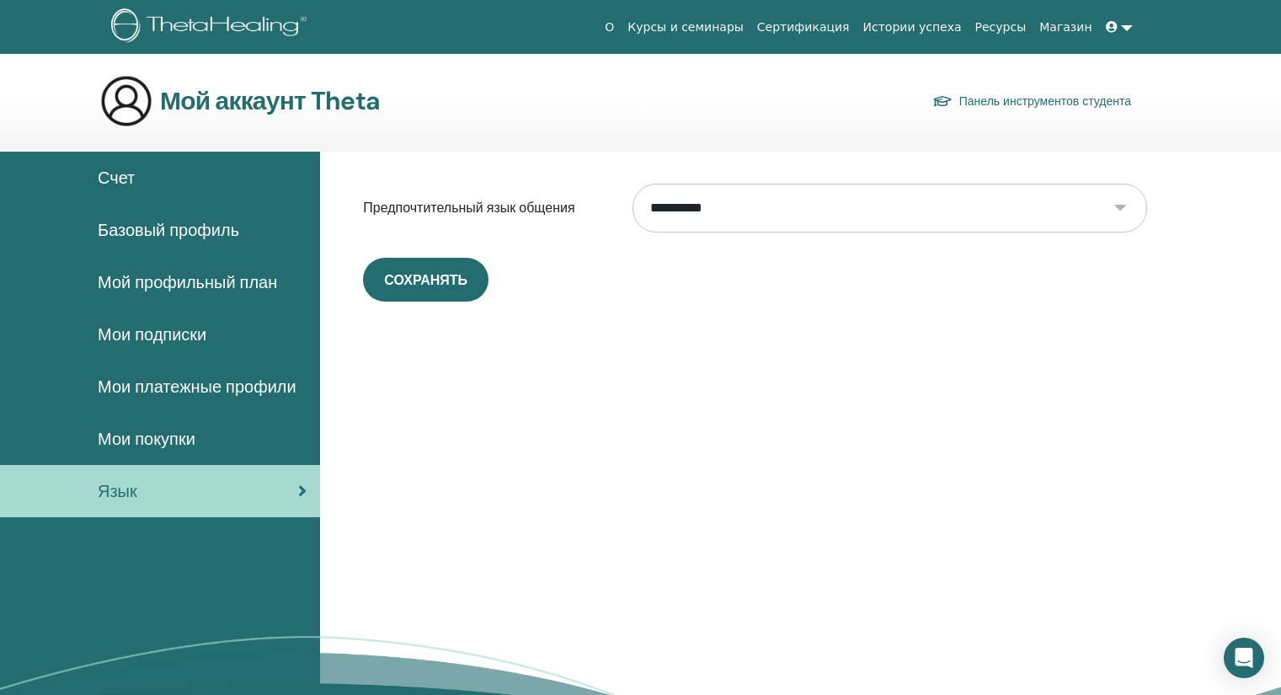
click at [792, 216] on select "**********" at bounding box center [890, 208] width 515 height 49
select select "***"
click at [633, 184] on select "**********" at bounding box center [890, 208] width 515 height 49
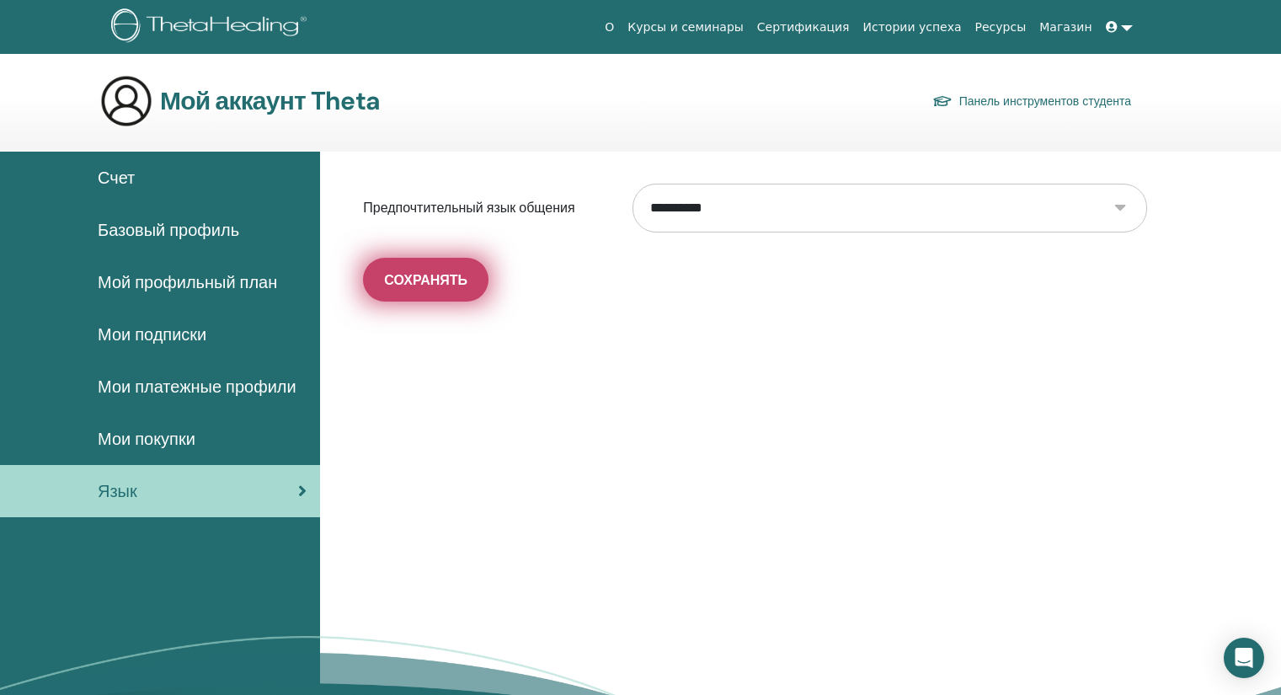
click at [434, 279] on font "Сохранять" at bounding box center [425, 280] width 83 height 18
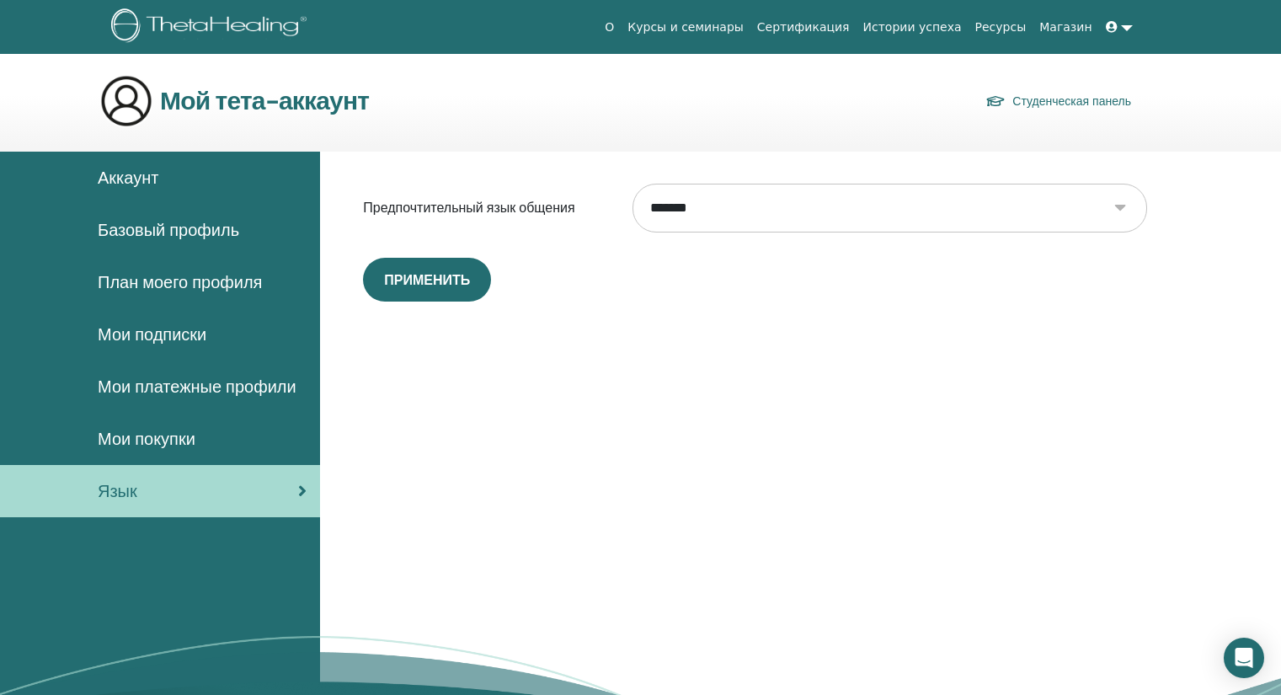
click at [154, 446] on span "Мои покупки" at bounding box center [147, 438] width 98 height 25
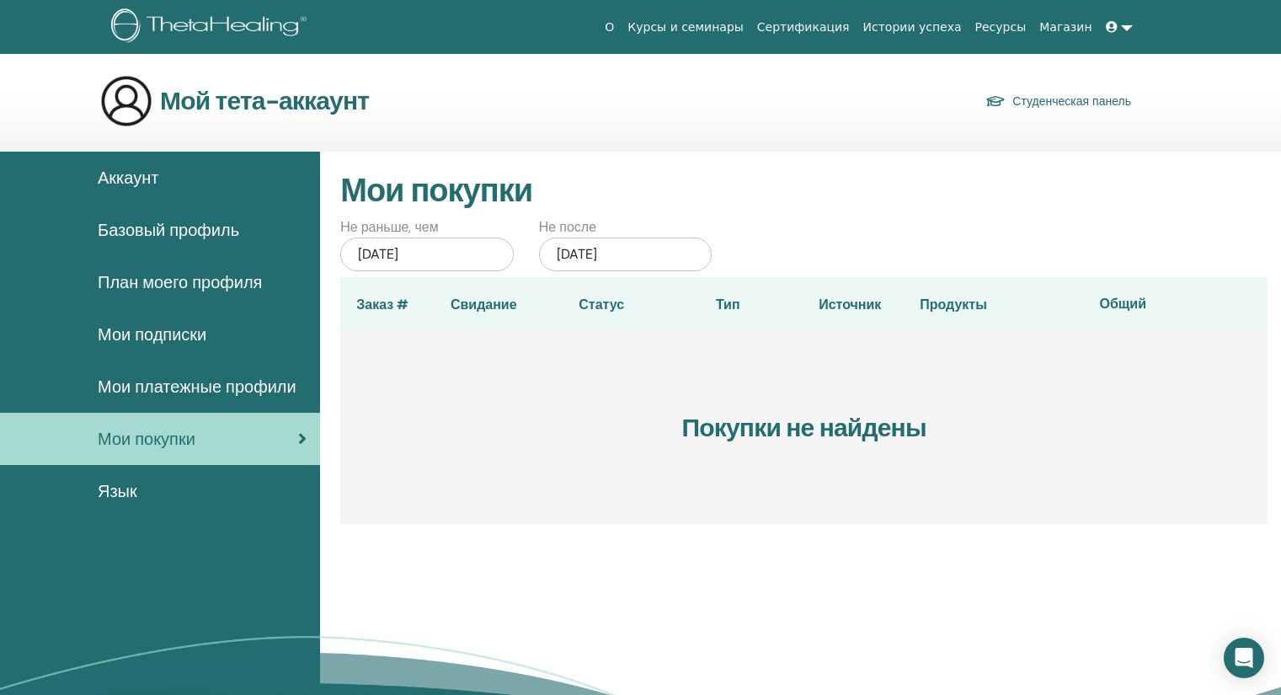
click at [198, 387] on font "Мои платежные профили" at bounding box center [197, 387] width 199 height 22
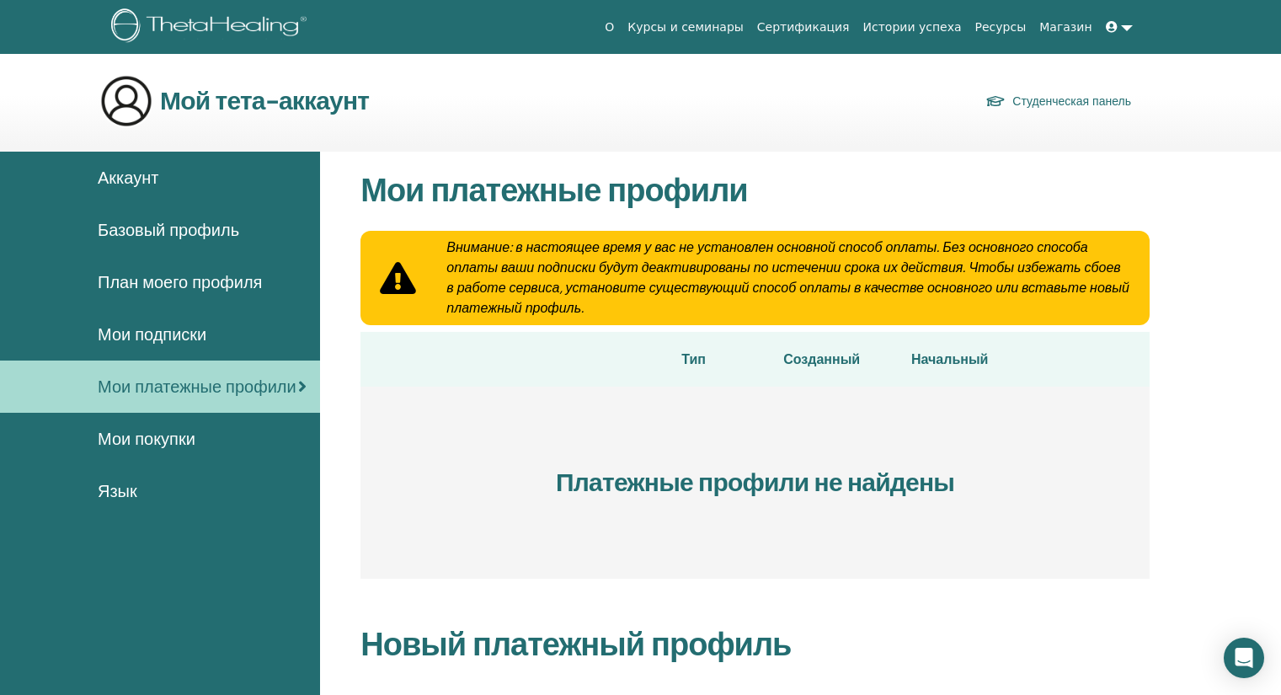
click at [186, 334] on font "Мои подписки" at bounding box center [152, 334] width 109 height 22
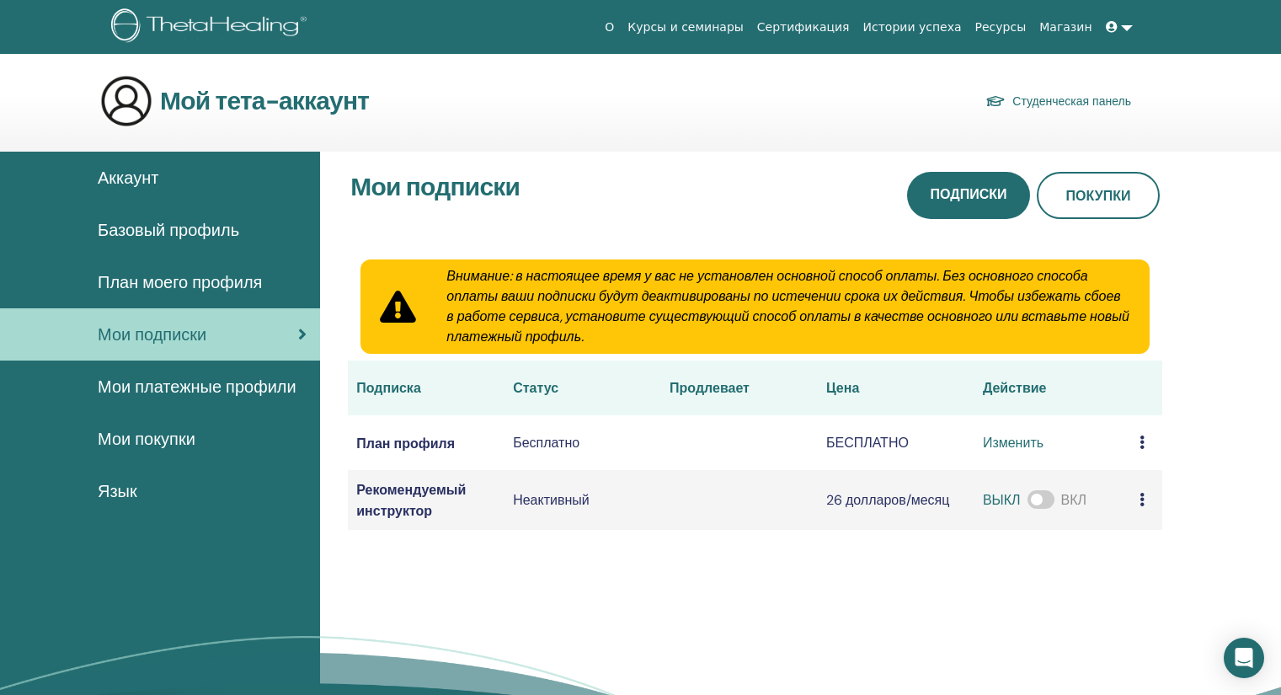
click at [245, 272] on font "План моего профиля" at bounding box center [180, 282] width 164 height 22
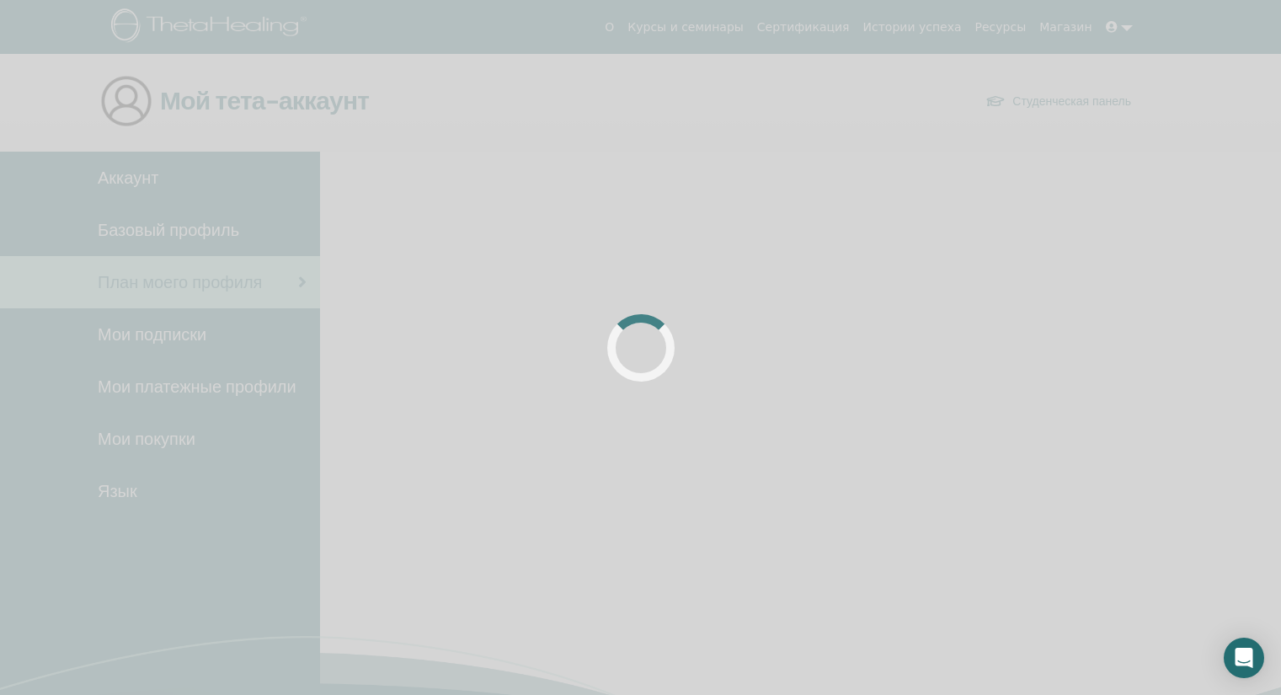
click at [230, 286] on div at bounding box center [640, 347] width 1281 height 695
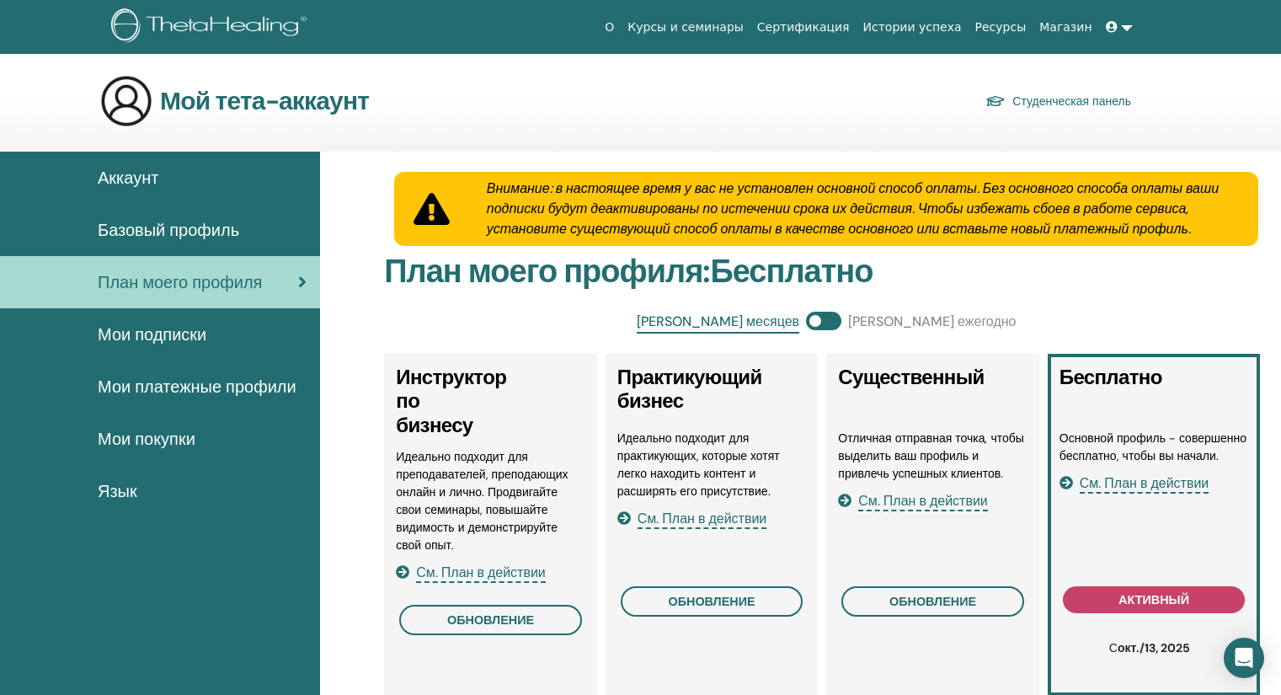
click at [169, 238] on font "Базовый профиль" at bounding box center [169, 230] width 142 height 22
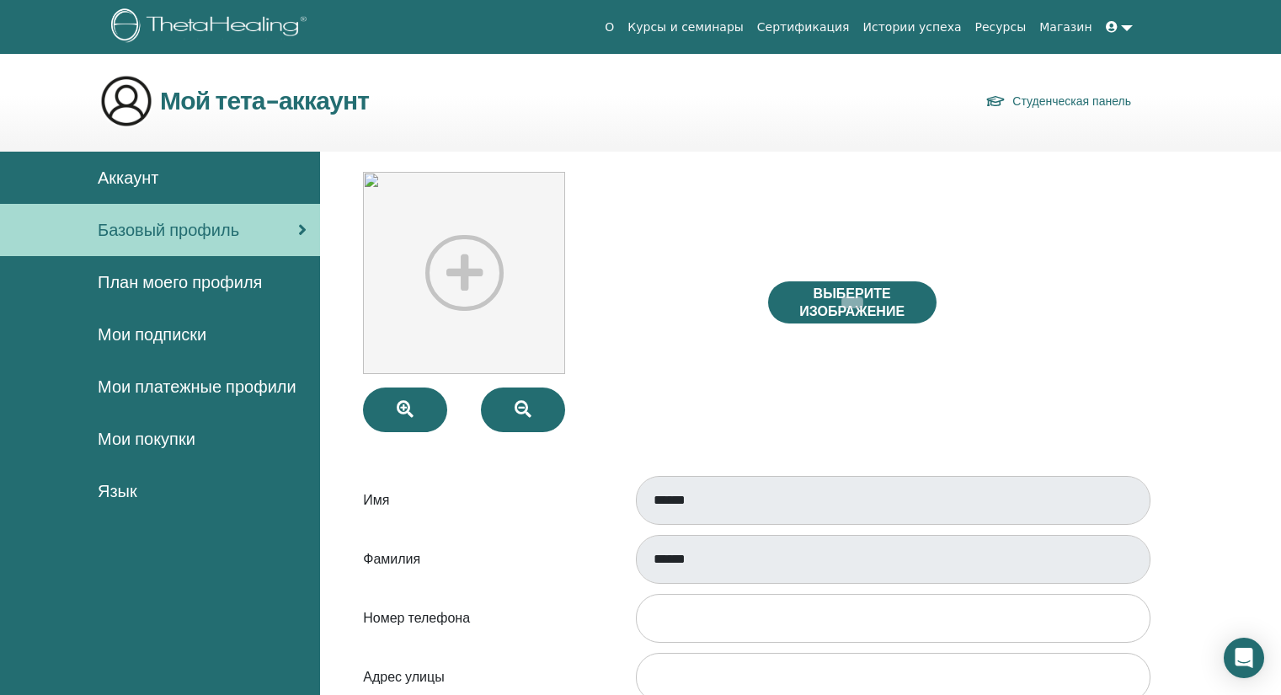
click at [149, 177] on span "Аккаунт" at bounding box center [128, 177] width 61 height 25
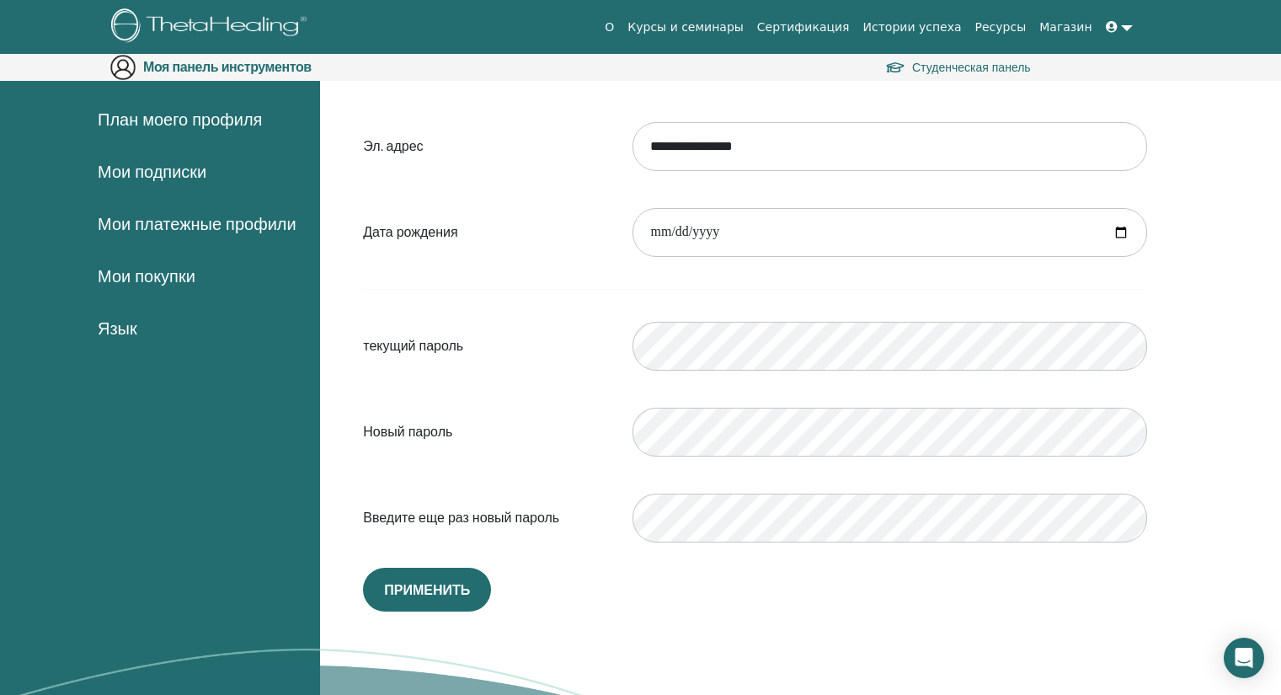
scroll to position [141, 0]
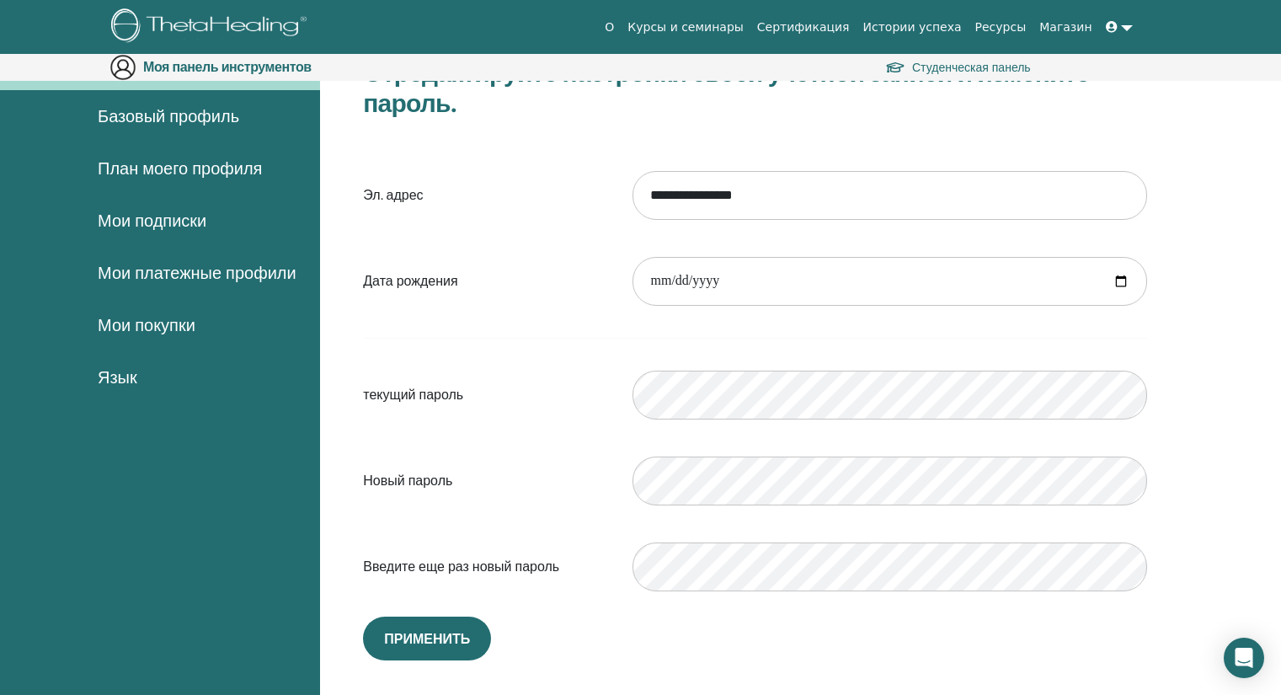
click at [190, 109] on font "Базовый профиль" at bounding box center [169, 116] width 142 height 22
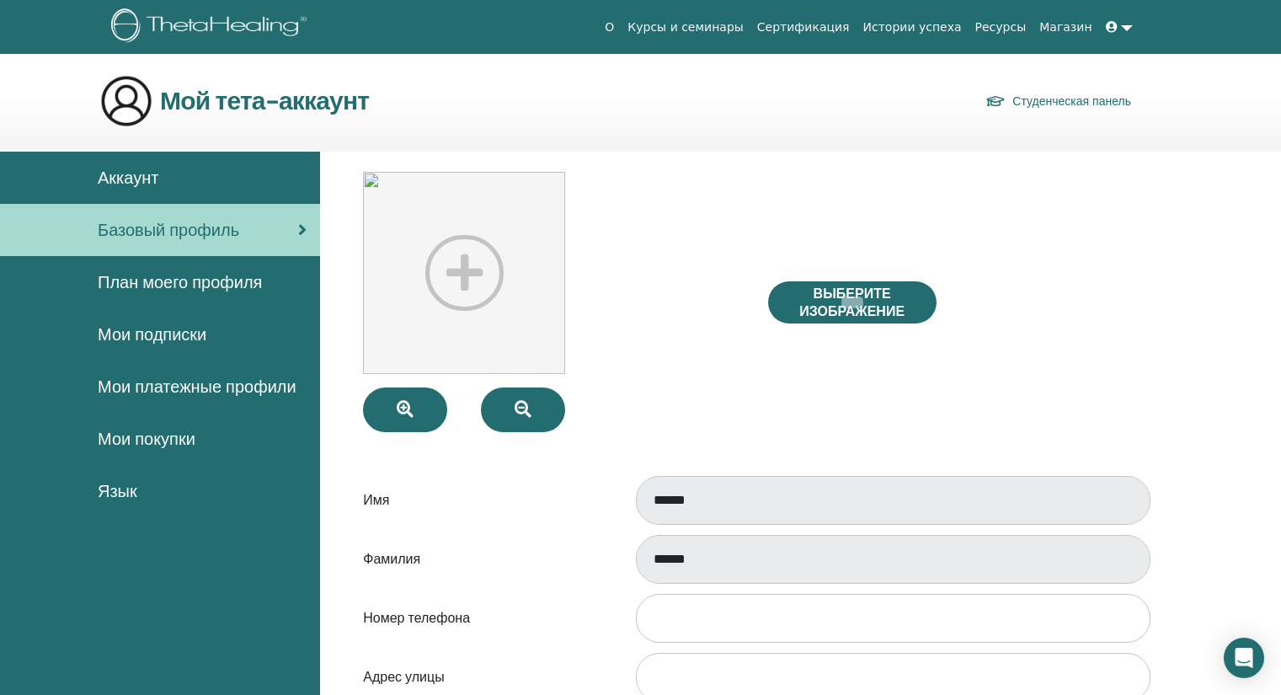
click at [152, 178] on span "Аккаунт" at bounding box center [128, 177] width 61 height 25
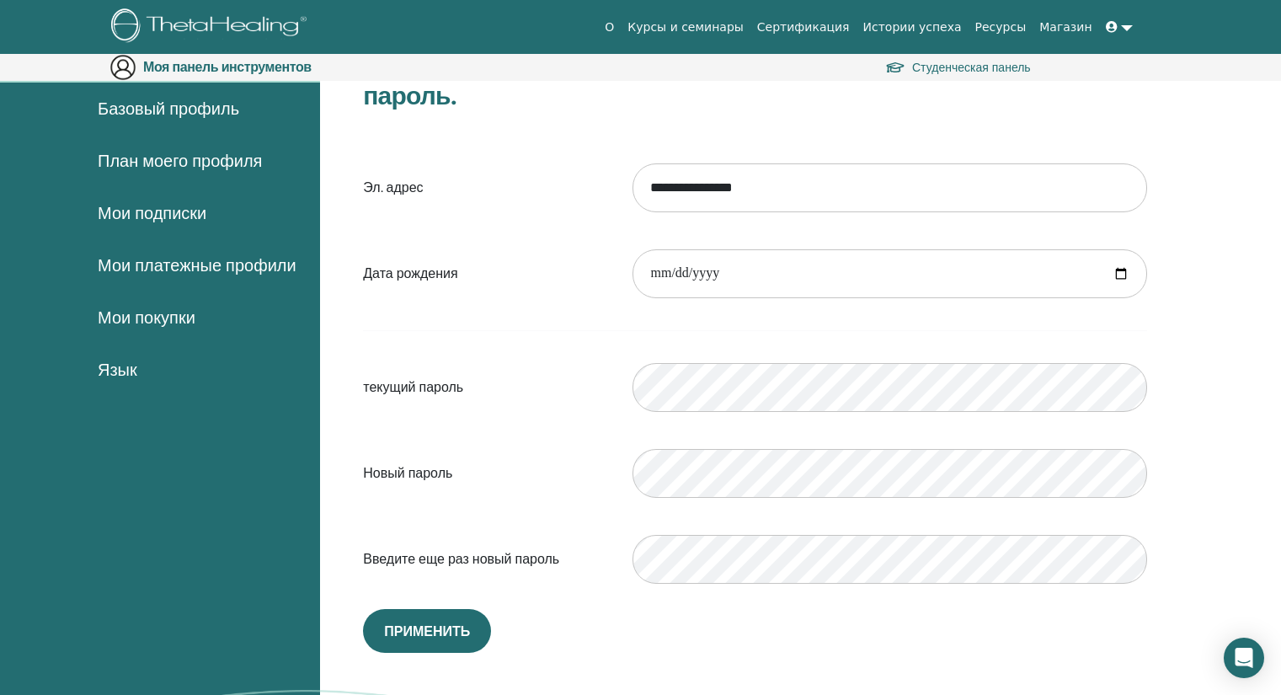
scroll to position [136, 0]
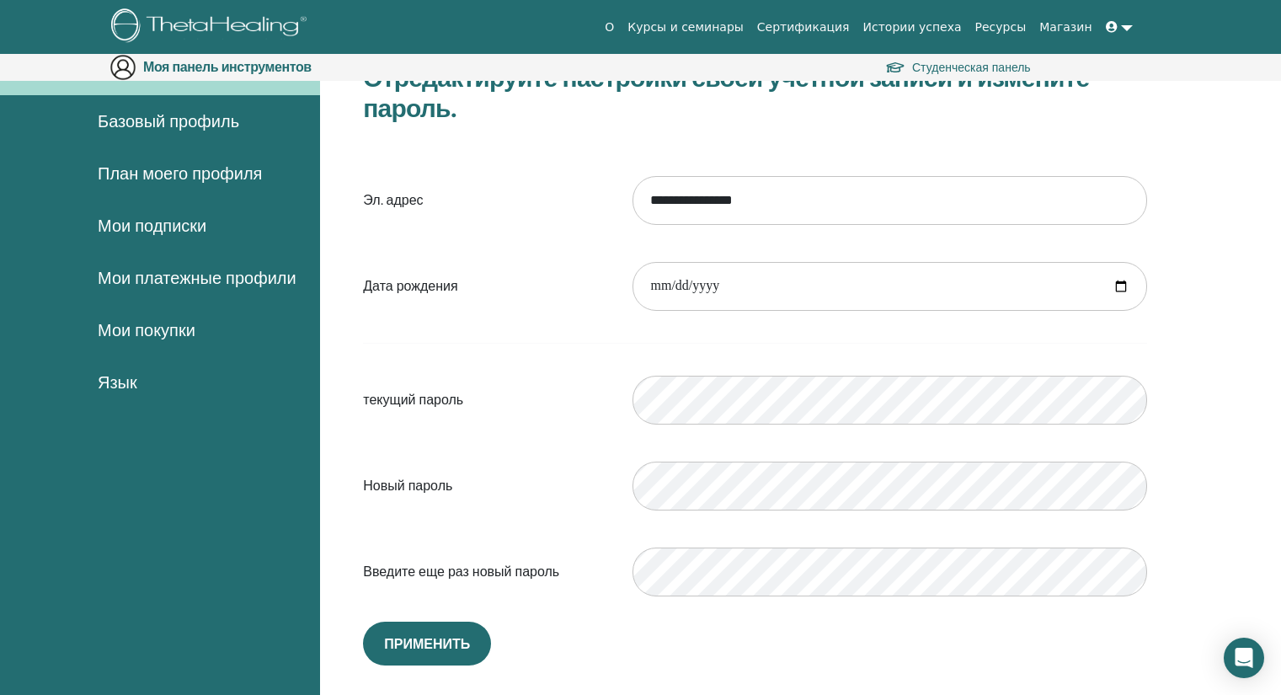
click at [164, 128] on font "Базовый профиль" at bounding box center [169, 121] width 142 height 22
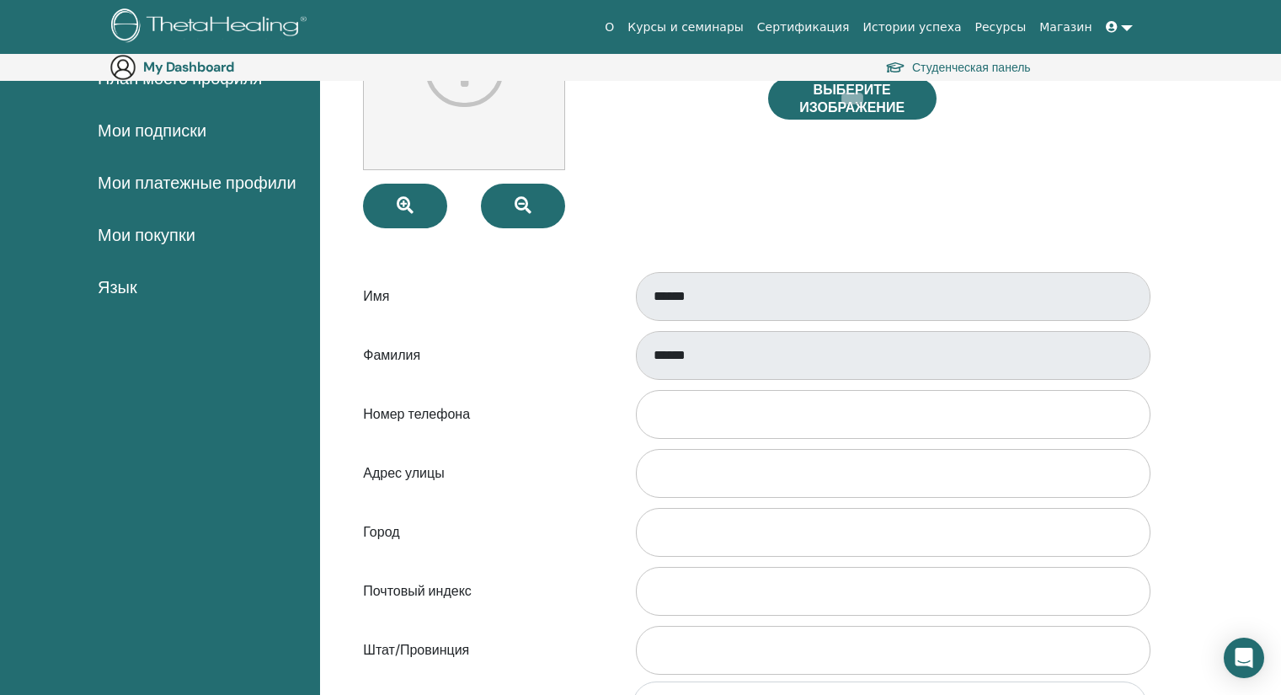
scroll to position [258, 0]
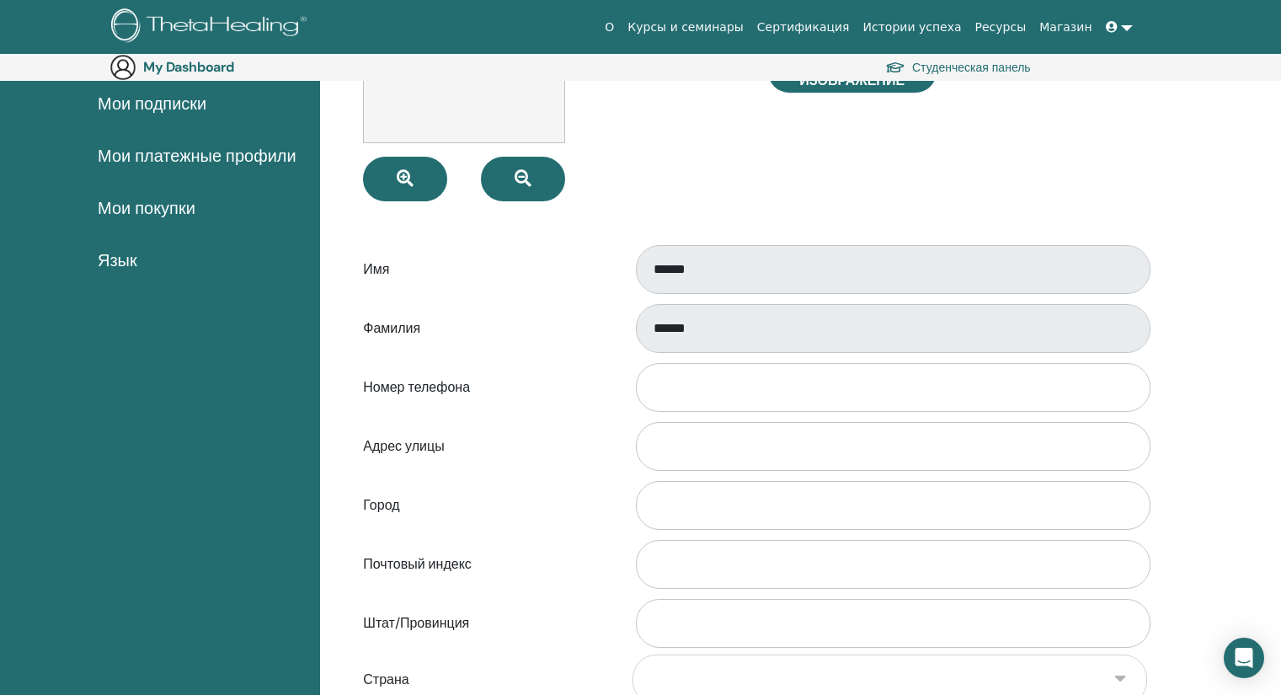
click at [611, 315] on div "Фамилия ******" at bounding box center [755, 329] width 810 height 56
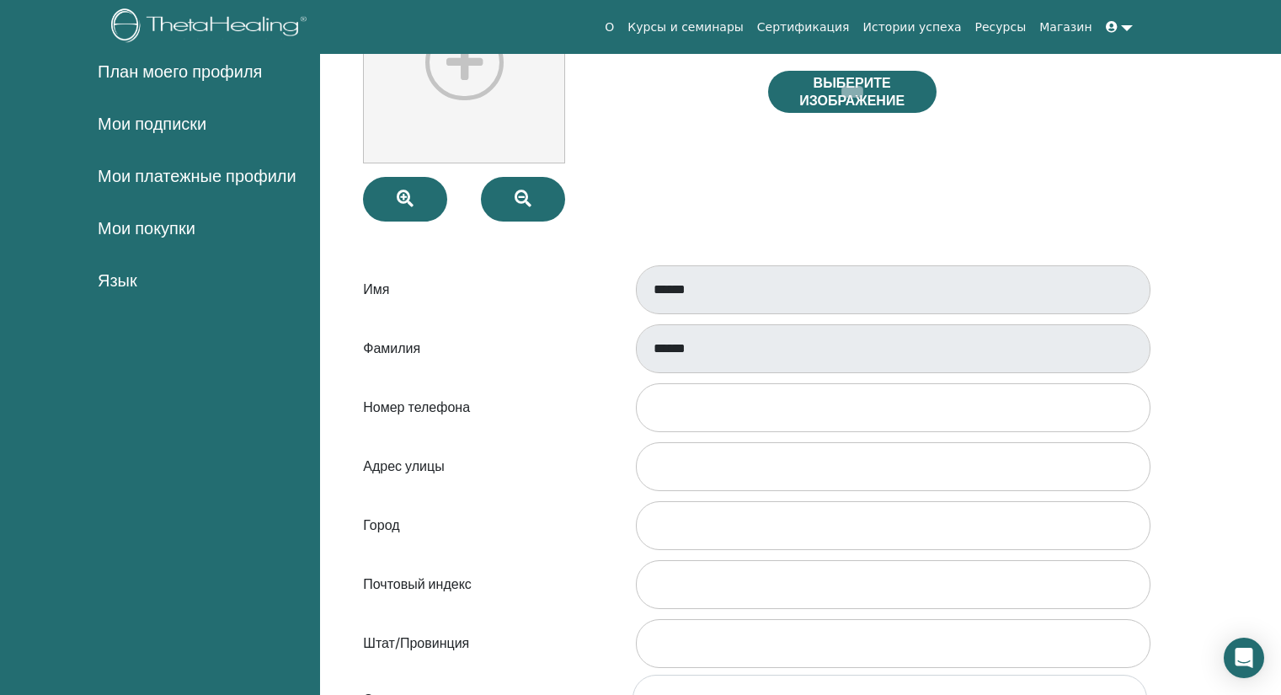
scroll to position [0, 0]
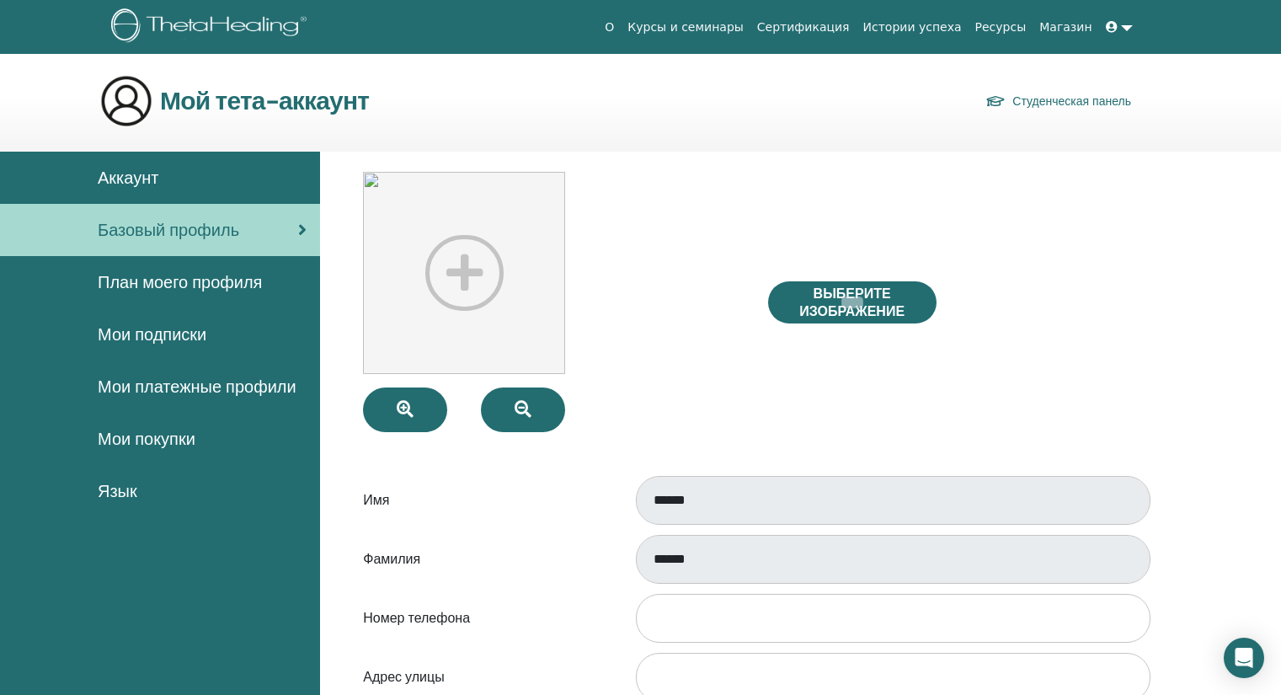
click at [176, 282] on span "План моего профиля" at bounding box center [180, 282] width 164 height 25
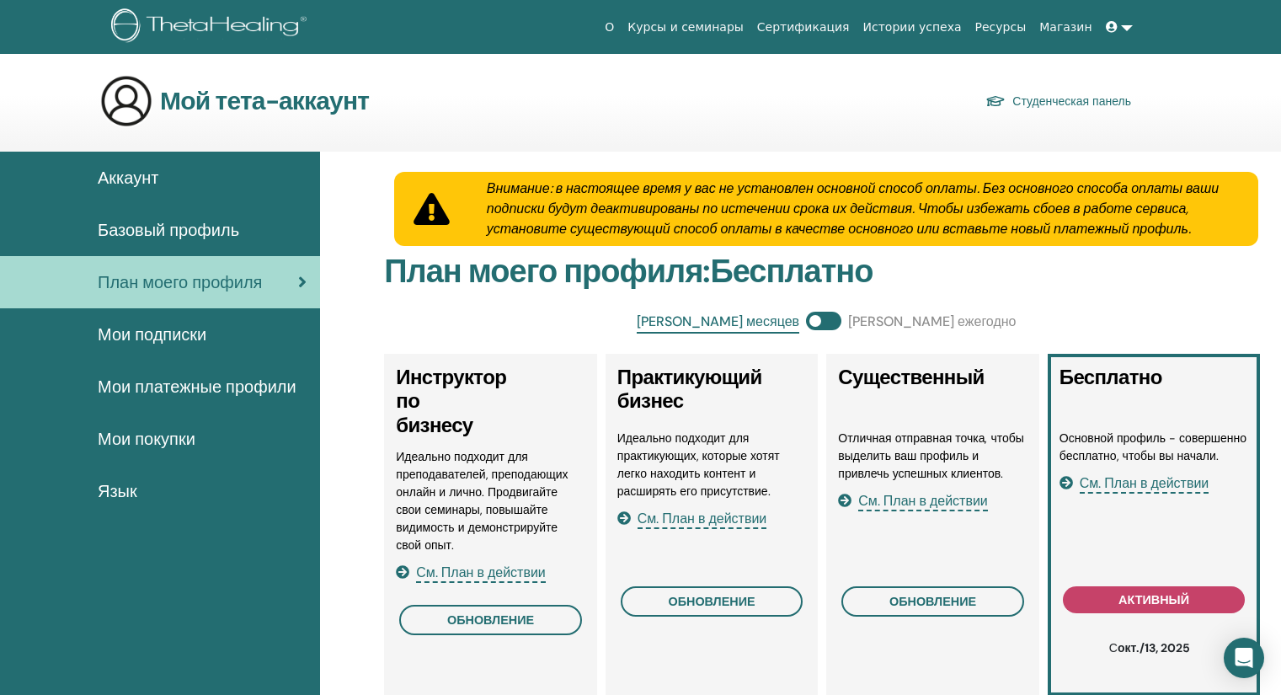
click at [148, 345] on span "Мои подписки" at bounding box center [152, 334] width 109 height 25
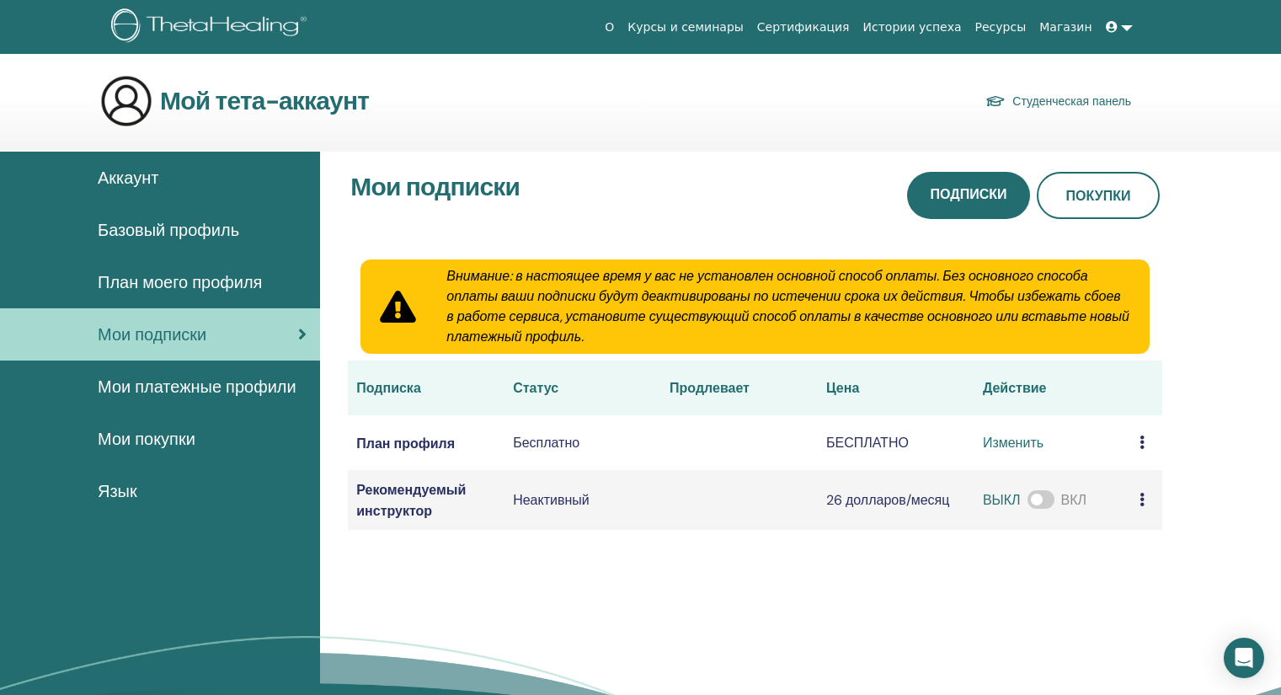
click at [161, 397] on font "Мои платежные профили" at bounding box center [197, 387] width 199 height 22
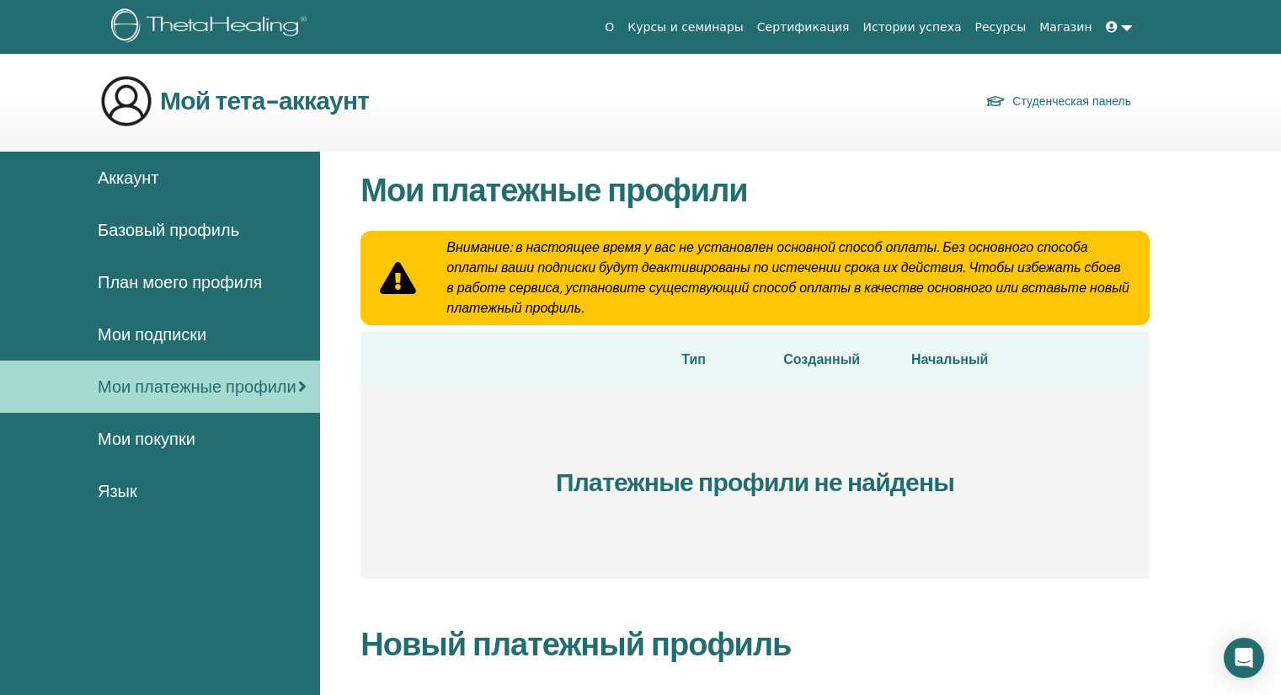
click at [149, 441] on font "Мои покупки" at bounding box center [147, 439] width 98 height 22
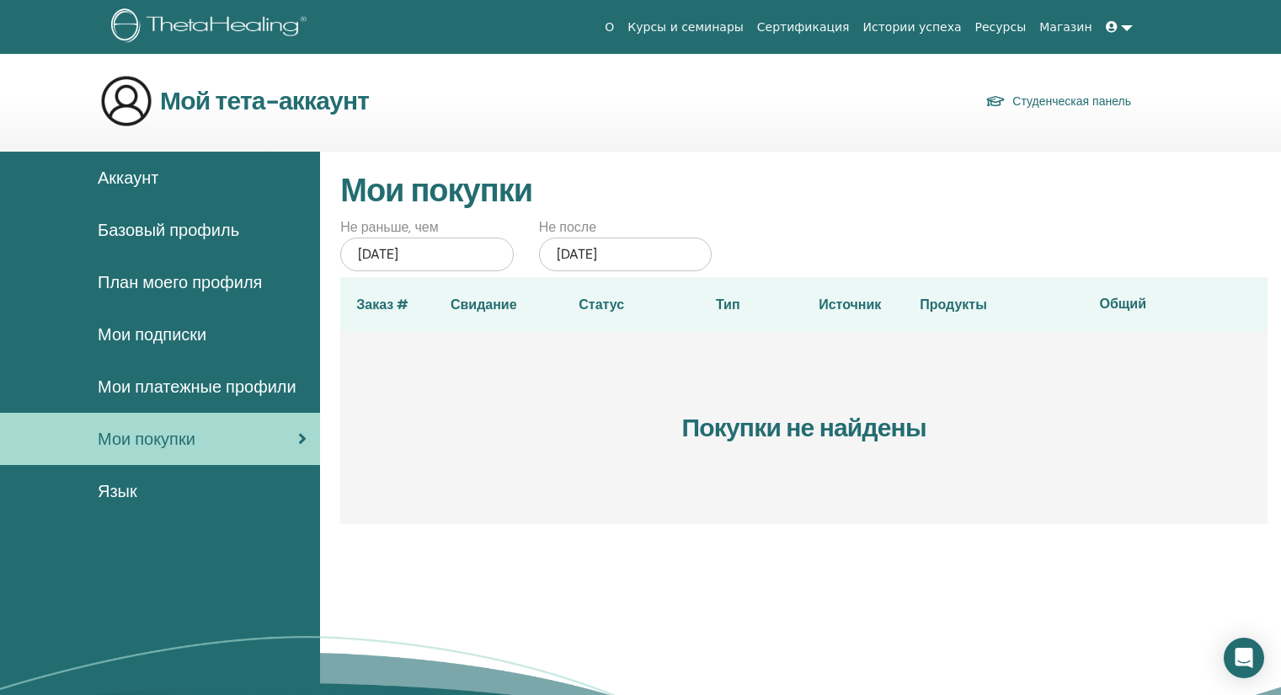
click at [134, 179] on font "Аккаунт" at bounding box center [128, 178] width 61 height 22
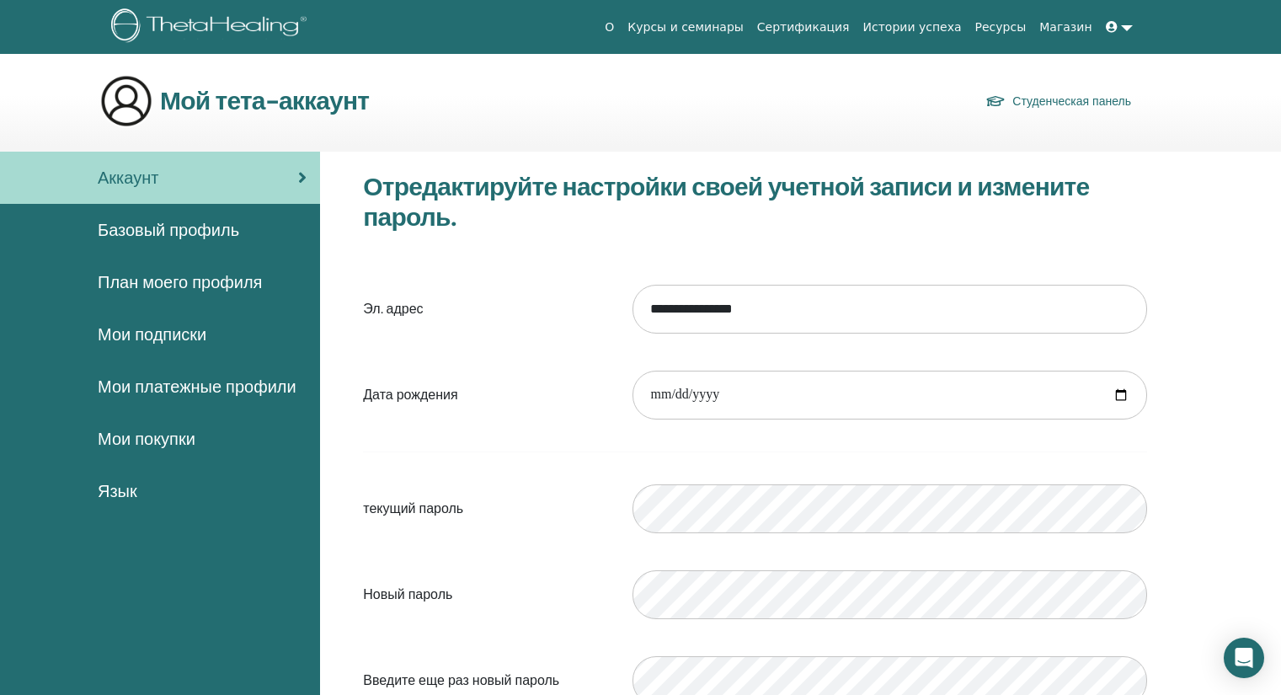
click at [211, 228] on font "Базовый профиль" at bounding box center [169, 230] width 142 height 22
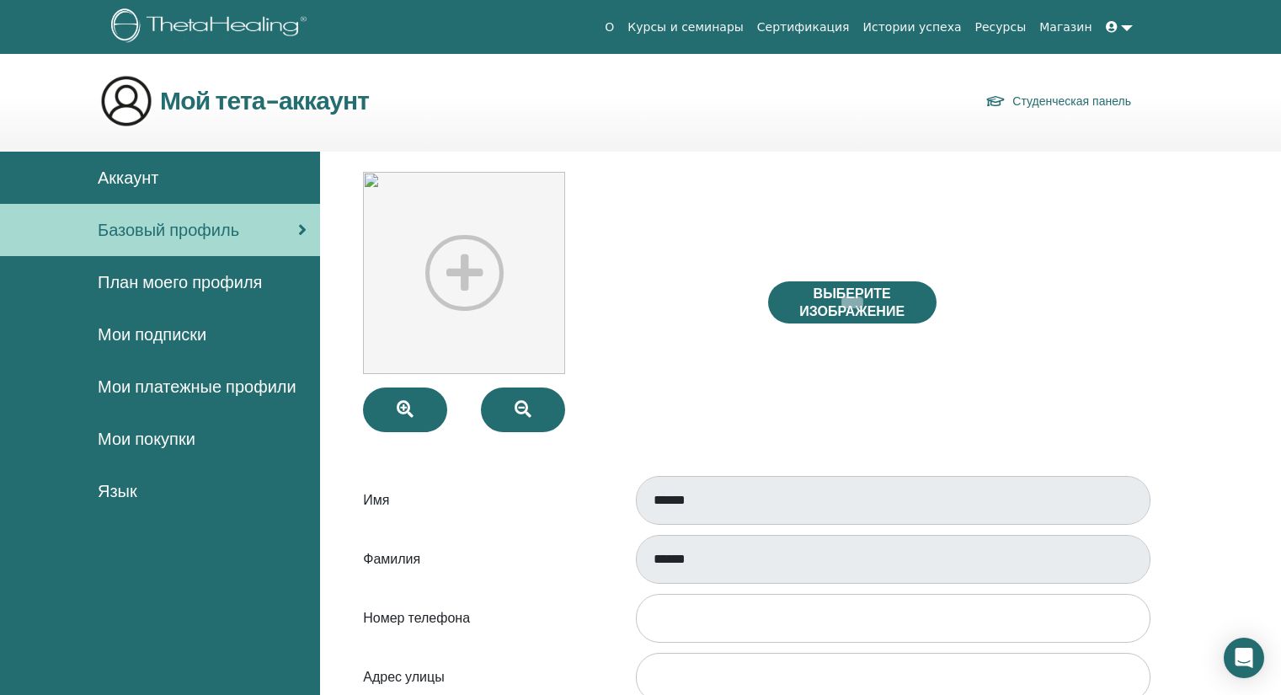
click at [1128, 26] on link at bounding box center [1119, 27] width 40 height 31
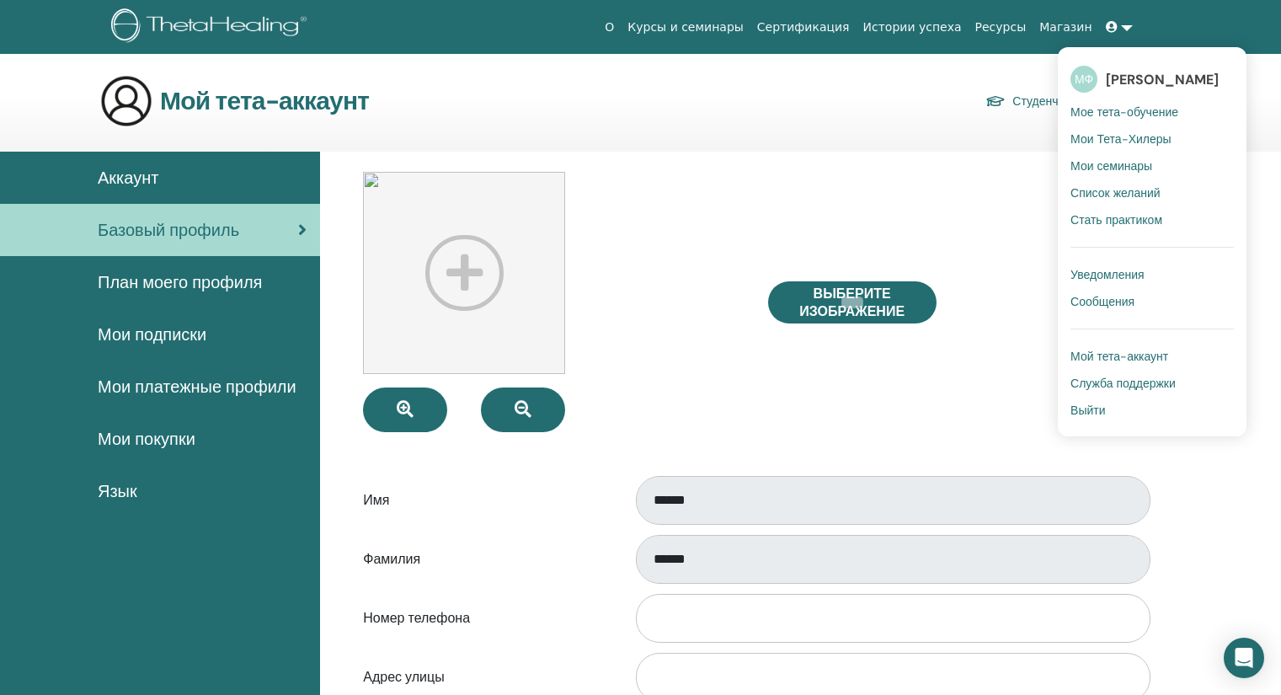
click at [1115, 357] on span "Мой тета-аккаунт" at bounding box center [1120, 356] width 98 height 15
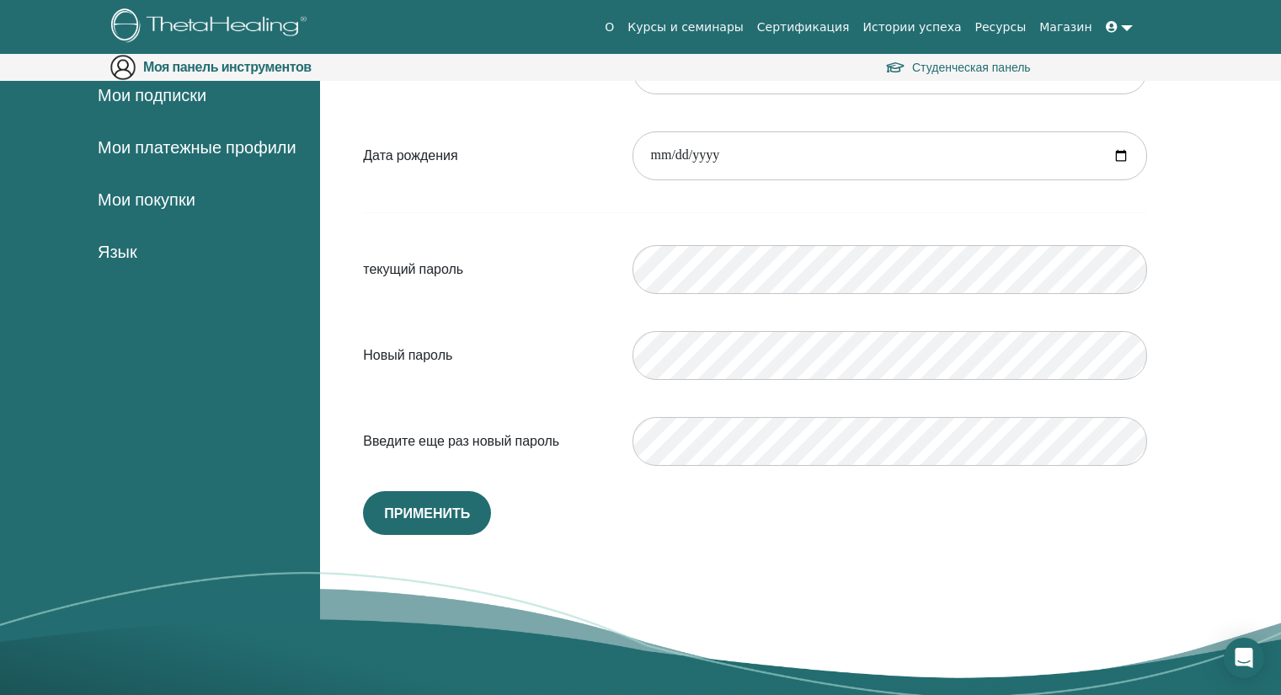
scroll to position [37, 0]
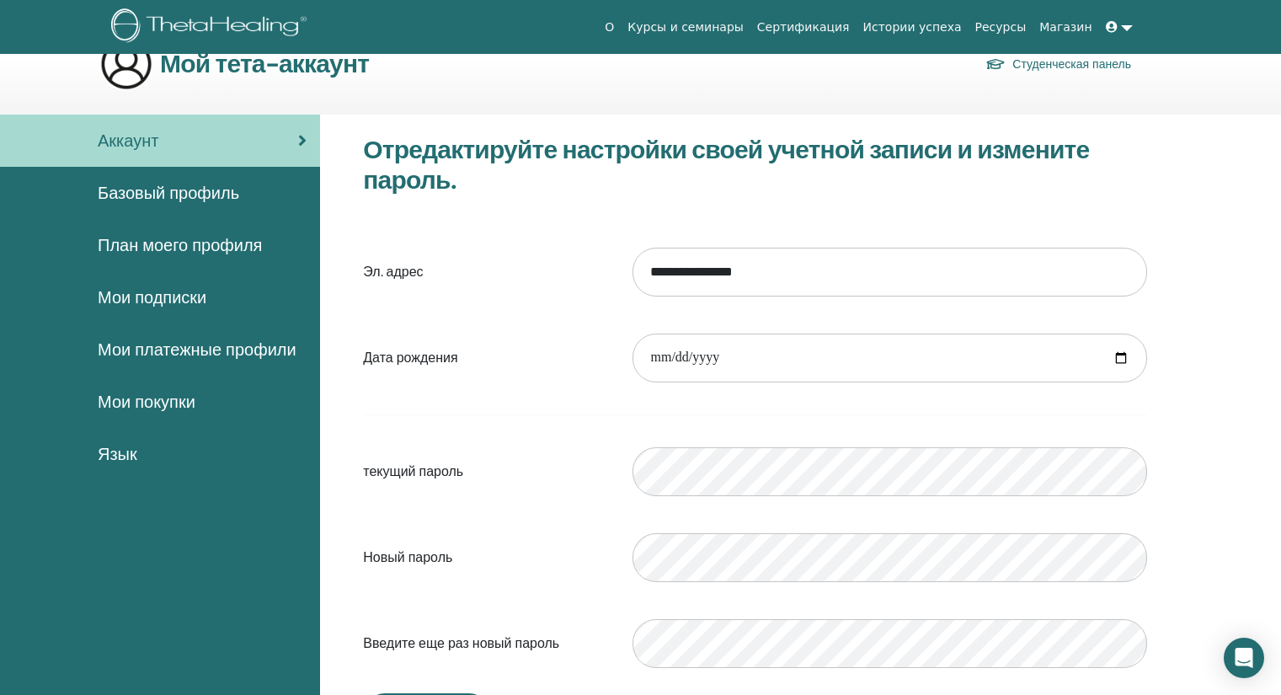
click at [182, 195] on font "Базовый профиль" at bounding box center [169, 193] width 142 height 22
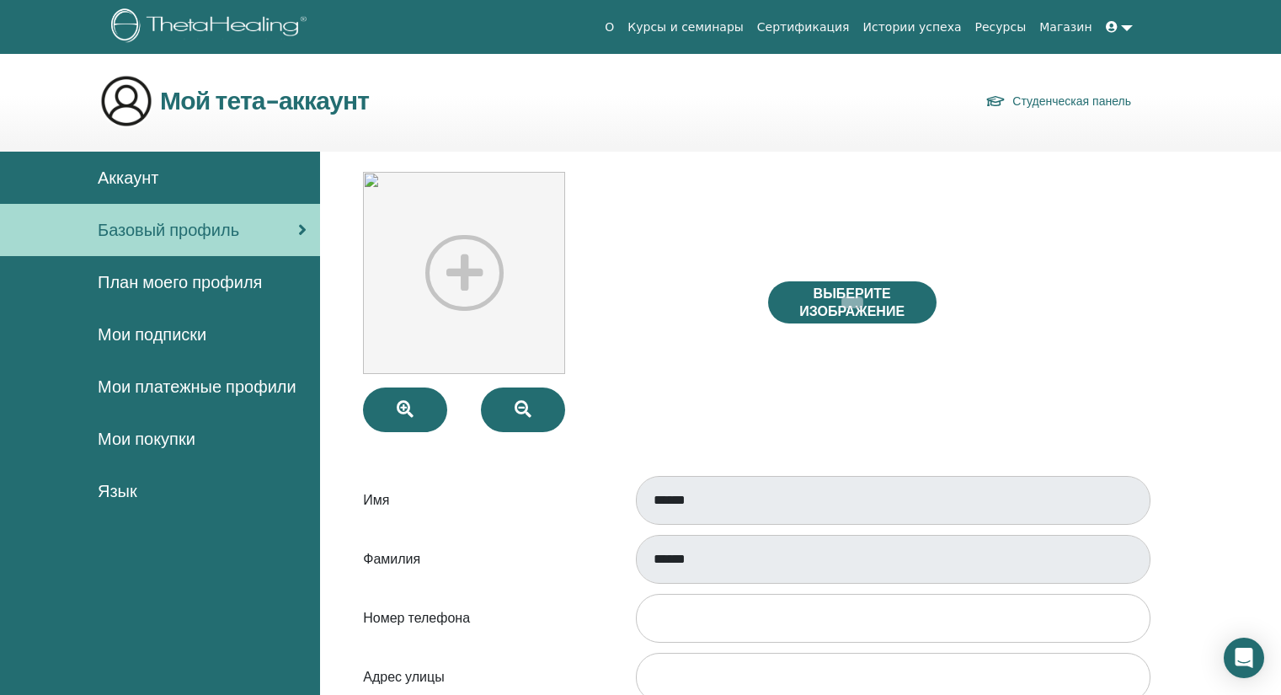
click at [1130, 27] on link at bounding box center [1119, 27] width 40 height 31
